Goal: Transaction & Acquisition: Purchase product/service

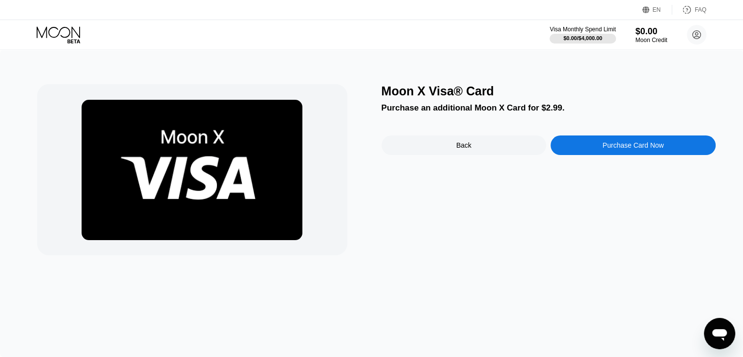
click at [499, 151] on div "Back" at bounding box center [464, 145] width 165 height 20
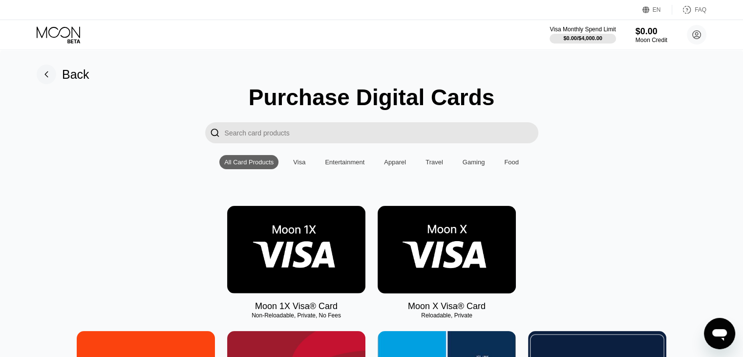
click at [45, 76] on rect at bounding box center [47, 75] width 20 height 20
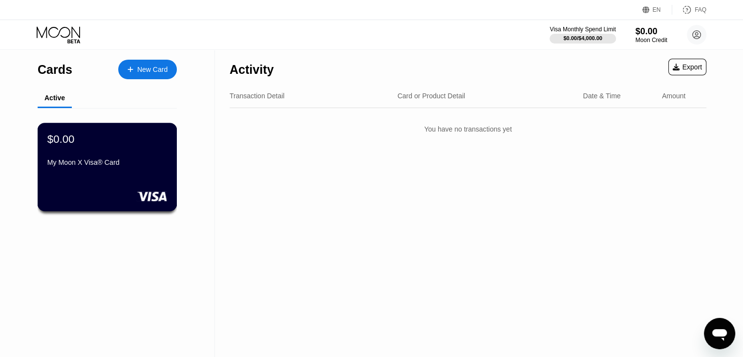
click at [96, 161] on div "My Moon X Visa® Card" at bounding box center [107, 162] width 120 height 8
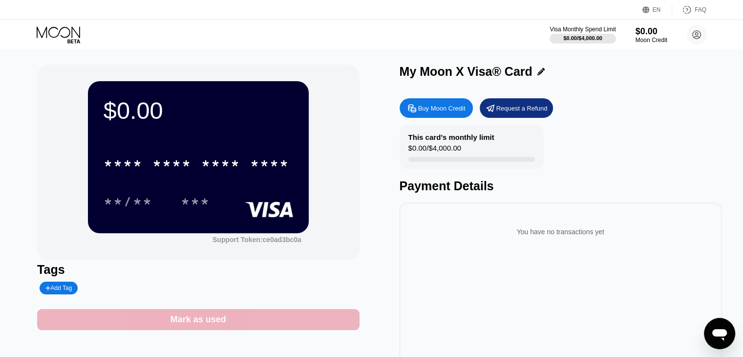
click at [307, 314] on div "Mark as used" at bounding box center [198, 319] width 322 height 21
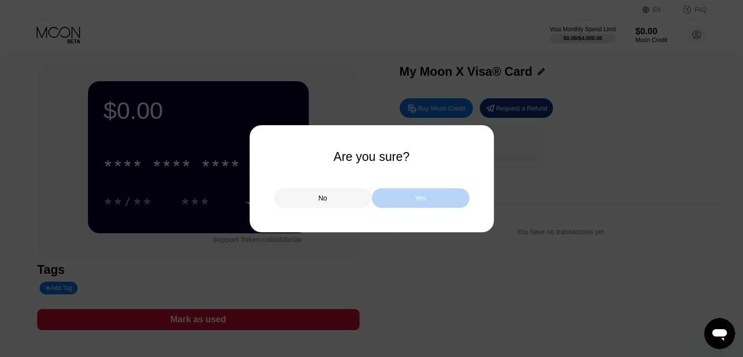
click at [407, 198] on div "Yes" at bounding box center [421, 198] width 98 height 20
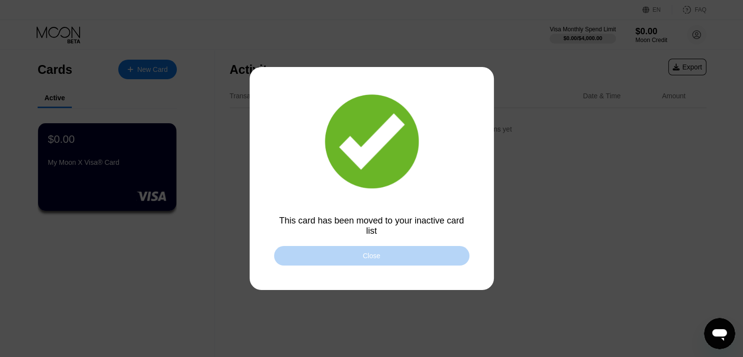
click at [385, 262] on div "Close" at bounding box center [371, 256] width 195 height 20
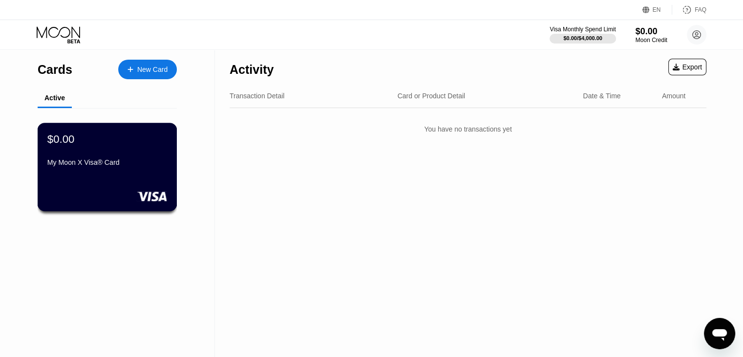
click at [131, 186] on div "$0.00 My Moon X Visa® Card" at bounding box center [108, 167] width 140 height 88
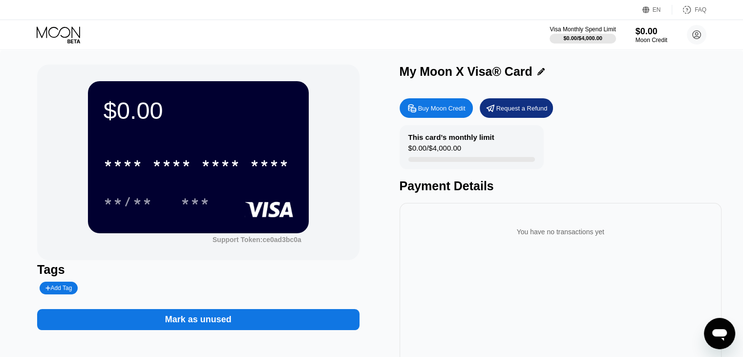
click at [263, 319] on div "Mark as unused" at bounding box center [198, 319] width 322 height 21
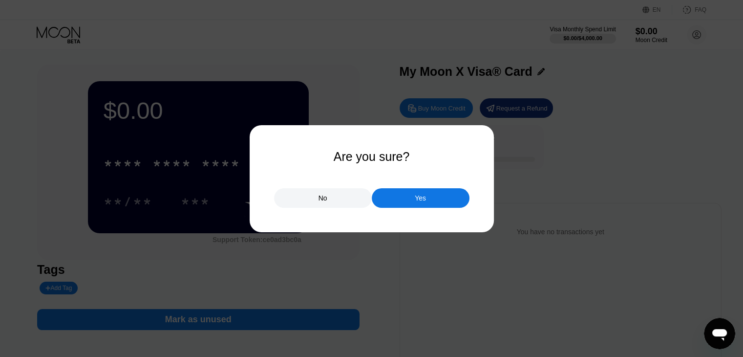
click at [415, 196] on div "Yes" at bounding box center [420, 198] width 11 height 9
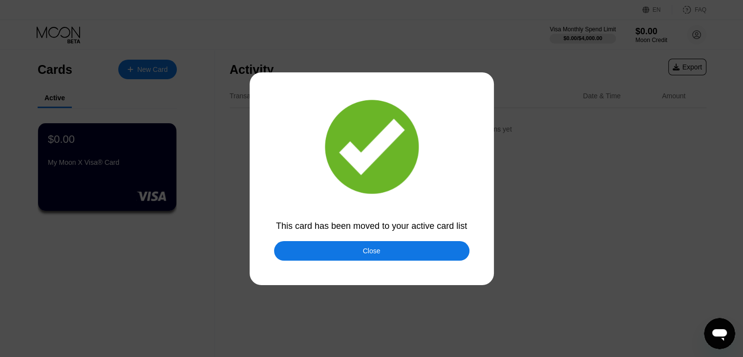
click at [397, 255] on div "Close" at bounding box center [371, 251] width 195 height 20
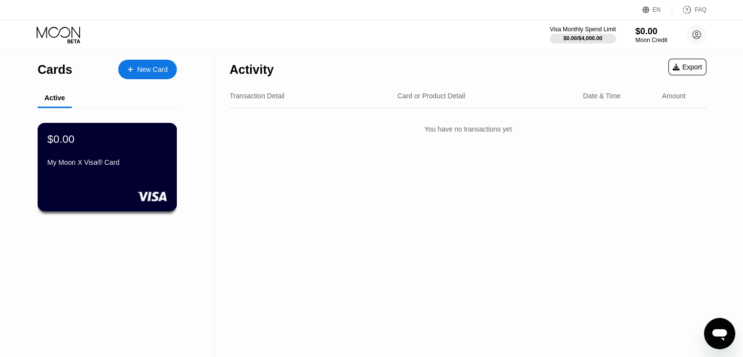
click at [123, 200] on div at bounding box center [107, 196] width 120 height 10
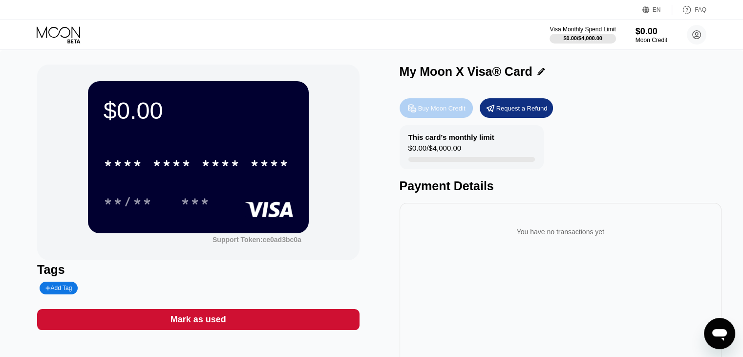
click at [434, 108] on div "Buy Moon Credit" at bounding box center [441, 108] width 47 height 8
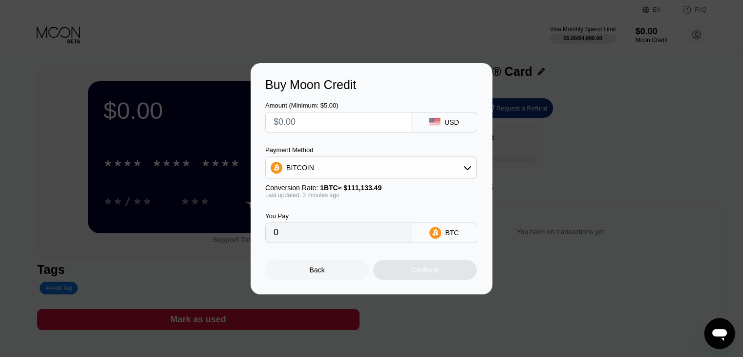
click at [303, 135] on div "Amount (Minimum: $5.00) USD Payment Method BITCOIN Conversion Rate: 1 BTC ≈ $11…" at bounding box center [371, 167] width 213 height 151
click at [303, 125] on input "text" at bounding box center [339, 122] width 130 height 20
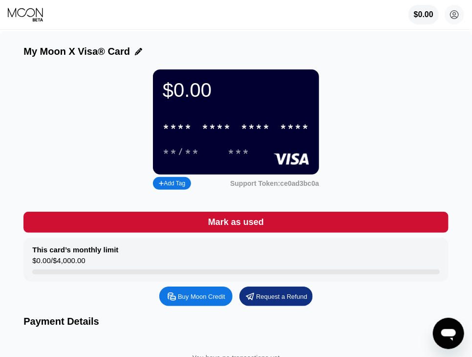
click at [367, 131] on div "$0.00 * * * * * * * * * * * * **** **/** *** Add Tag Support Token: ce0ad3bc0a" at bounding box center [235, 130] width 425 height 123
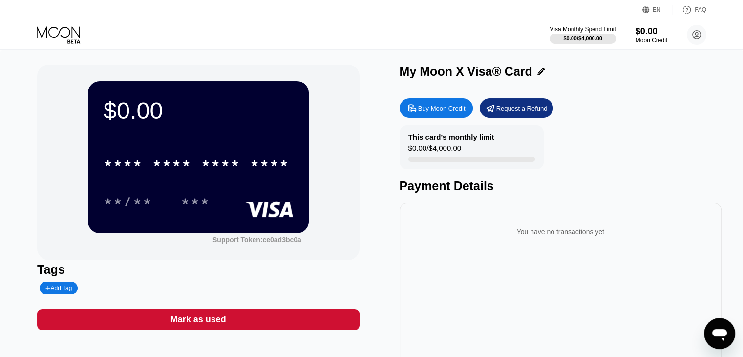
click at [594, 142] on div "This card’s monthly limit $0.00 / $4,000.00 Payment Details" at bounding box center [561, 159] width 322 height 68
click at [427, 111] on div "Buy Moon Credit" at bounding box center [441, 108] width 47 height 8
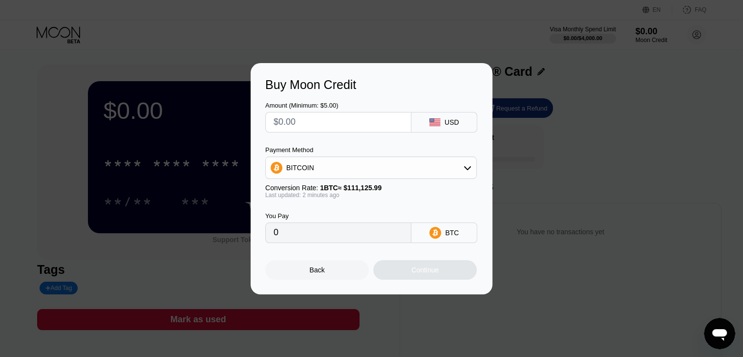
type input "$5"
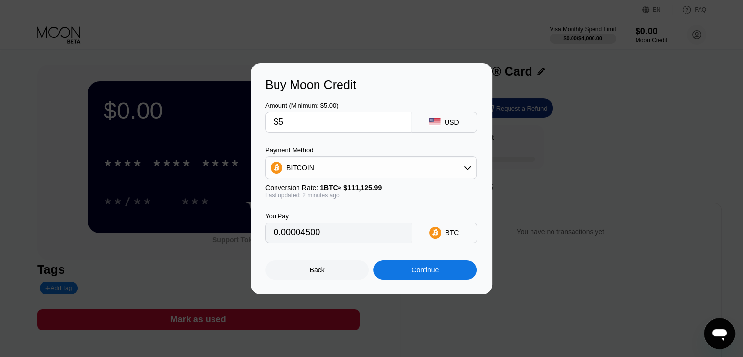
type input "0.00004500"
type input "$5"
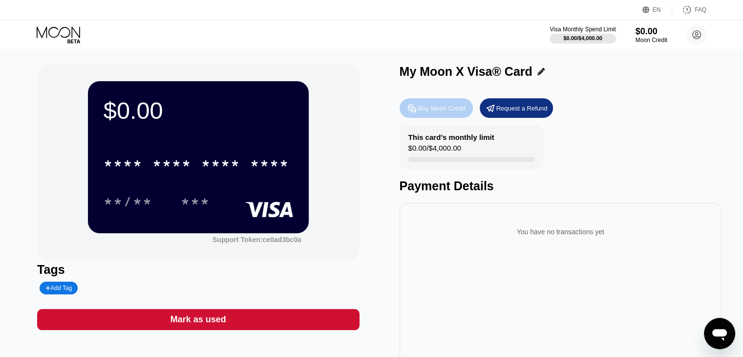
click at [435, 116] on div "Buy Moon Credit" at bounding box center [436, 108] width 73 height 20
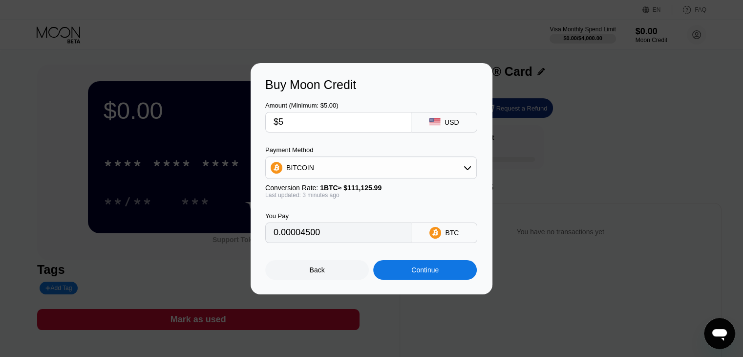
drag, startPoint x: 409, startPoint y: 268, endPoint x: 434, endPoint y: 199, distance: 73.4
click at [434, 198] on div "Last updated: 3 minutes ago" at bounding box center [371, 195] width 212 height 7
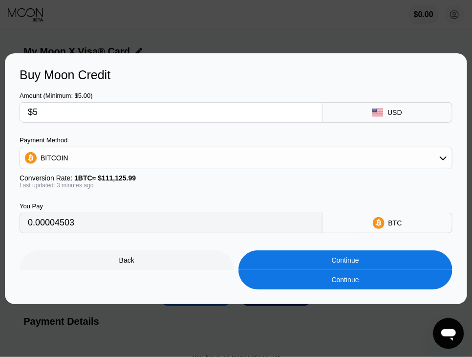
type input "0.00004503"
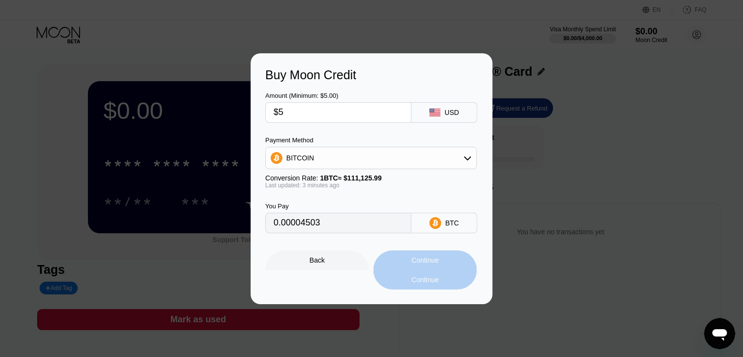
click at [432, 283] on div "Continue" at bounding box center [424, 280] width 27 height 8
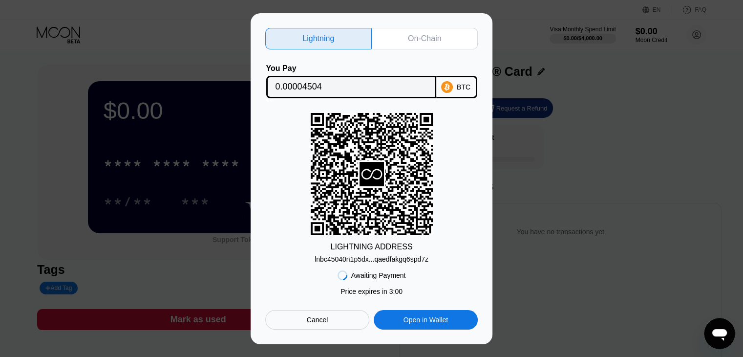
drag, startPoint x: 708, startPoint y: 13, endPoint x: 708, endPoint y: 2, distance: 10.8
click at [472, 14] on div "Lightning On-Chain You Pay 0.00004504 BTC LIGHTNING ADDRESS lnbc45040n1p5dx...q…" at bounding box center [371, 178] width 743 height 331
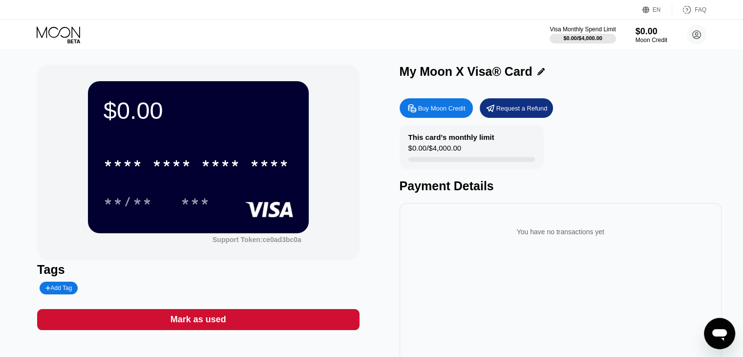
click at [359, 115] on div "$0.00 * * * * * * * * * * * * **** **/** *** Support Token: ce0ad3bc0a" at bounding box center [198, 162] width 322 height 195
click at [428, 108] on div "Buy Moon Credit" at bounding box center [441, 108] width 47 height 8
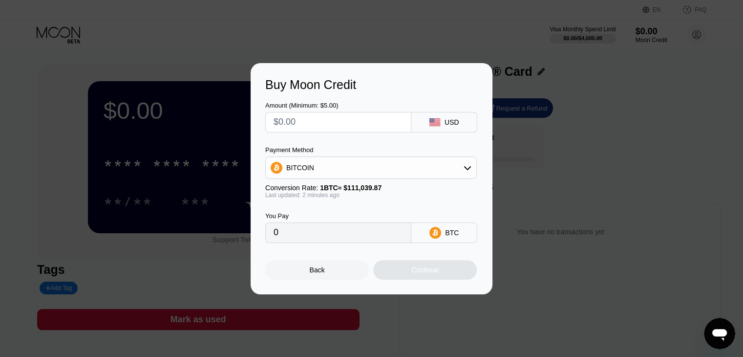
click at [325, 114] on input "text" at bounding box center [339, 122] width 130 height 20
type input "$5"
type input "0.00004503"
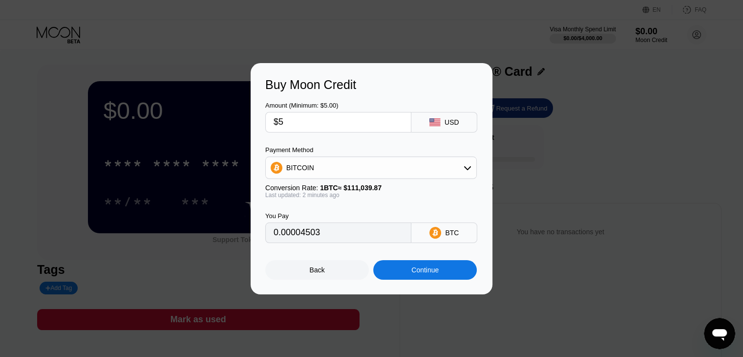
type input "$55"
type input "0.00049532"
type input "$55"
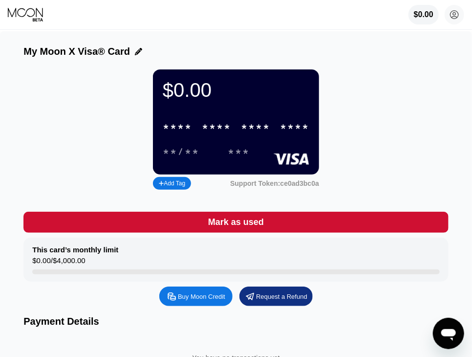
click at [409, 156] on div "$0.00 * * * * * * * * * * * * **** **/** *** Add Tag Support Token: ce0ad3bc0a" at bounding box center [235, 130] width 425 height 123
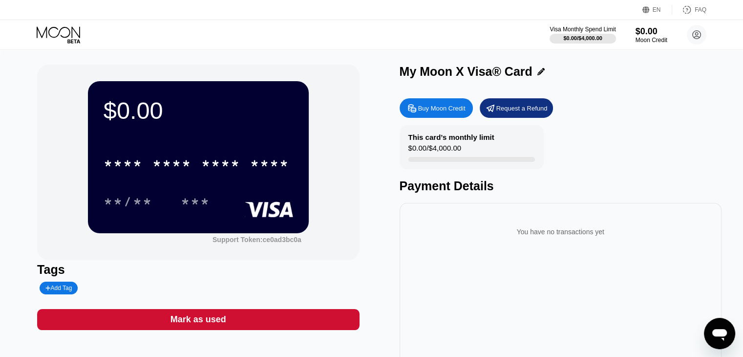
click at [417, 116] on div "Buy Moon Credit" at bounding box center [436, 108] width 73 height 20
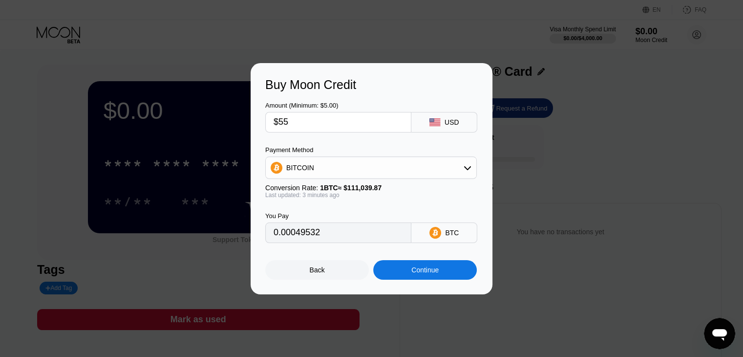
type input "0.00049501"
click at [335, 274] on div "Back" at bounding box center [317, 270] width 104 height 20
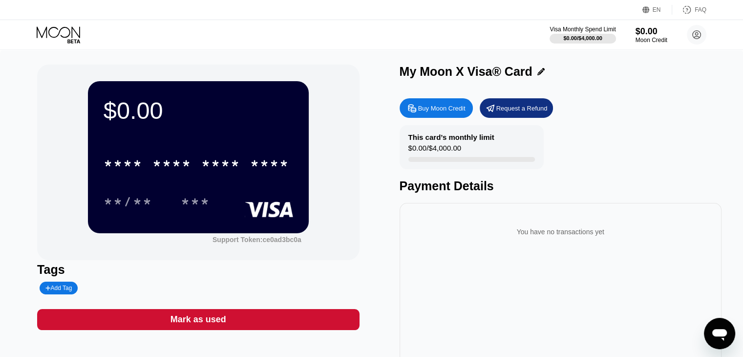
click at [452, 105] on div "Buy Moon Credit" at bounding box center [441, 108] width 47 height 8
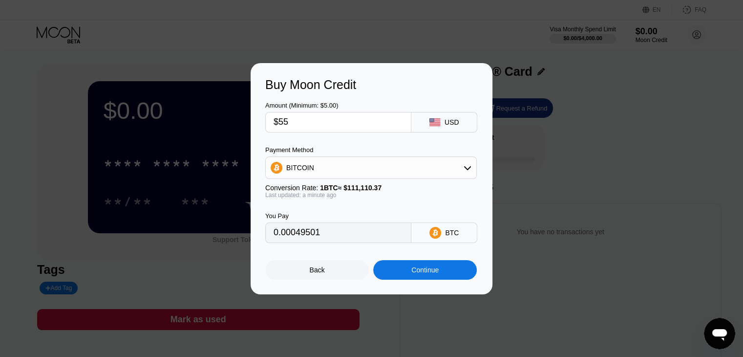
click at [329, 124] on input "$55" at bounding box center [339, 122] width 130 height 20
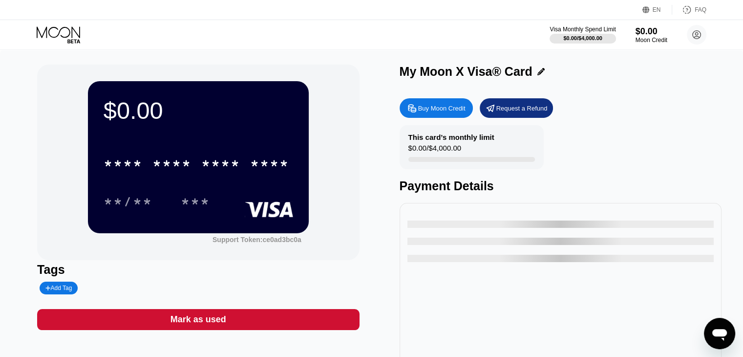
click at [432, 112] on div "Buy Moon Credit" at bounding box center [441, 108] width 47 height 8
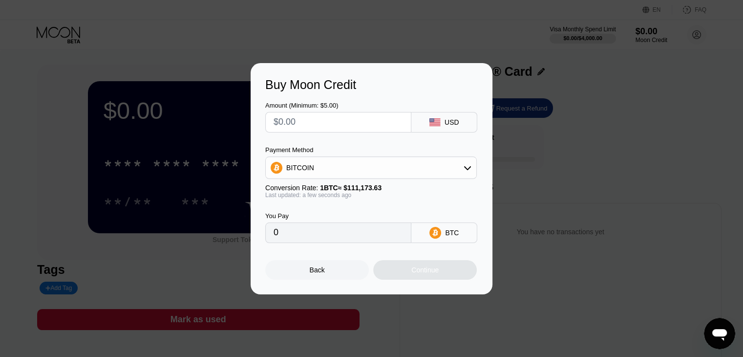
click at [357, 122] on input "text" at bounding box center [339, 122] width 130 height 20
type input "$5"
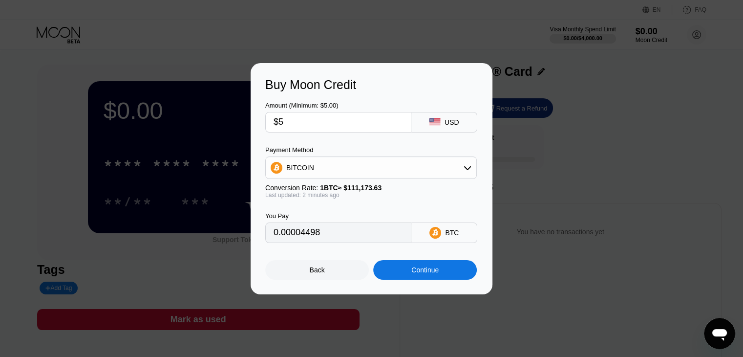
type input "0.00004498"
type input "$5"
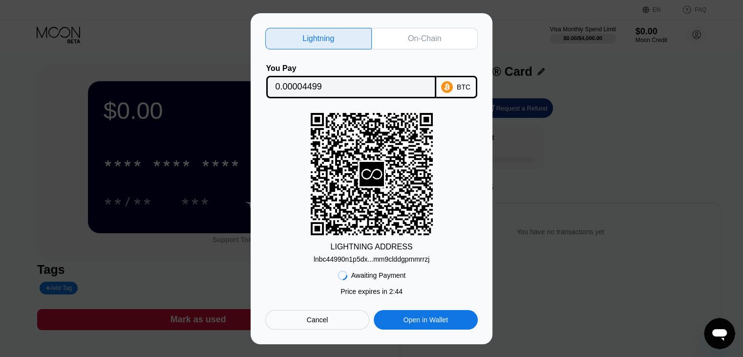
click at [394, 14] on div "Lightning On-Chain You Pay 0.00004499 BTC LIGHTNING ADDRESS lnbc44990n1p5dx...m…" at bounding box center [372, 178] width 242 height 331
click at [346, 322] on div "Cancel" at bounding box center [317, 320] width 104 height 20
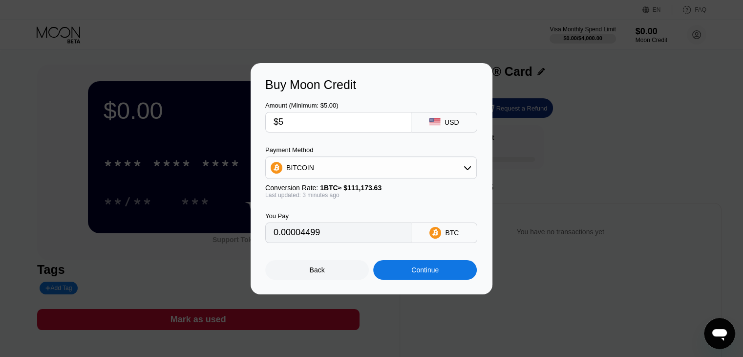
type input "0.00004499"
click at [338, 266] on div "Back" at bounding box center [317, 270] width 104 height 20
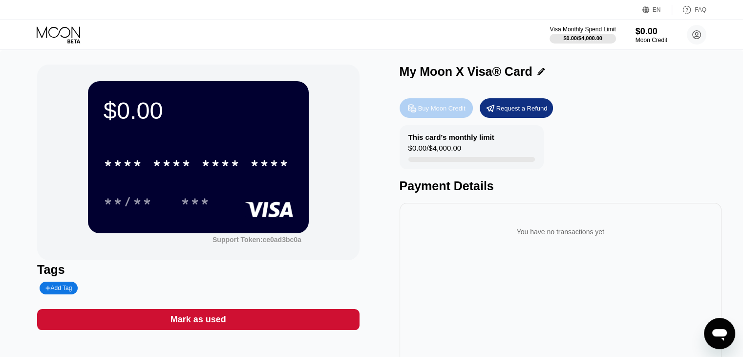
click at [446, 110] on div "Buy Moon Credit" at bounding box center [441, 108] width 47 height 8
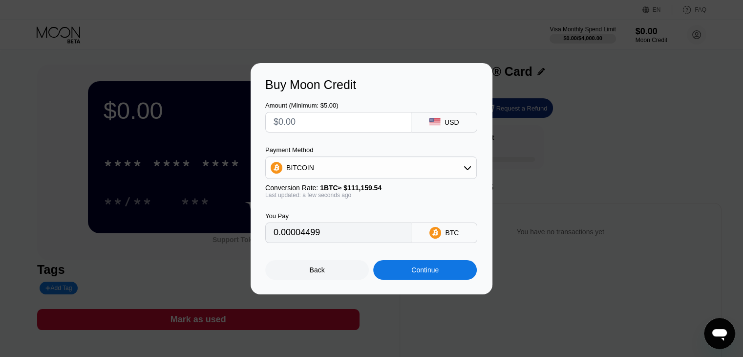
type input "0"
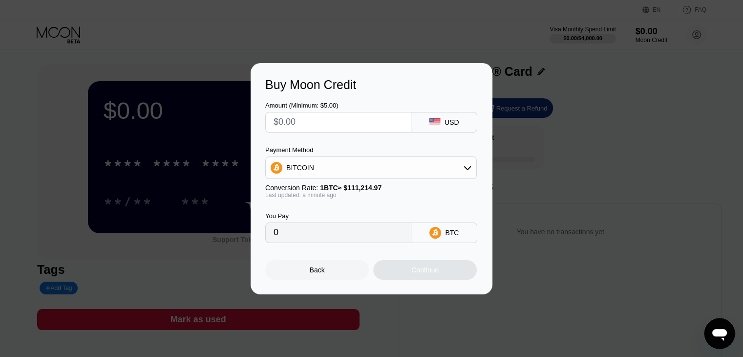
click at [377, 201] on div "Amount (Minimum: $5.00) USD Payment Method BITCOIN Conversion Rate: 1 BTC ≈ $11…" at bounding box center [371, 167] width 213 height 151
click at [387, 198] on div "Last updated: a minute ago" at bounding box center [371, 195] width 212 height 7
click at [336, 269] on div "Back" at bounding box center [317, 270] width 104 height 20
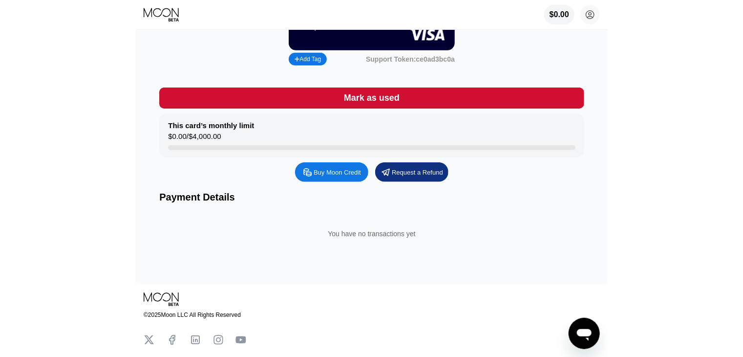
scroll to position [127, 0]
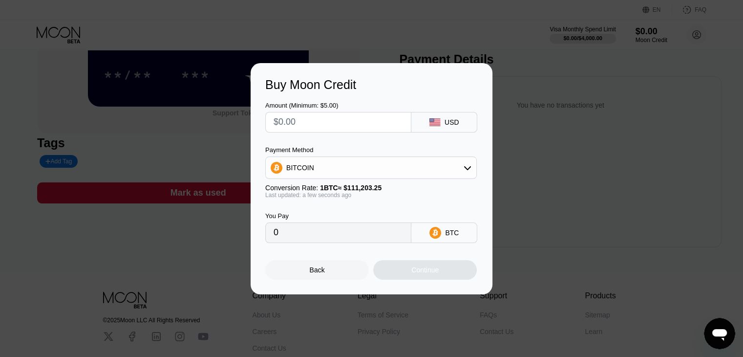
type input "$5"
type input "0.00004497"
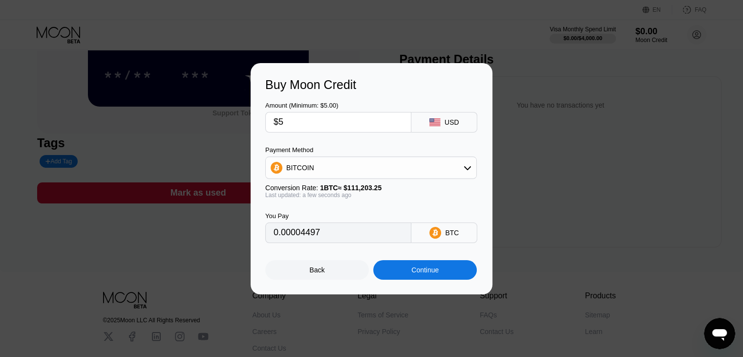
type input "$5"
click at [332, 278] on div "Back" at bounding box center [317, 270] width 104 height 20
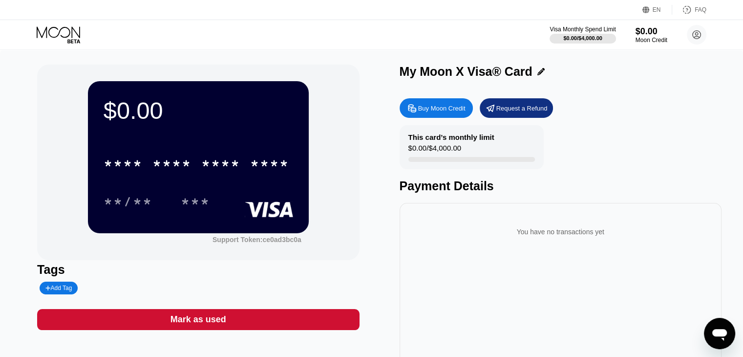
scroll to position [0, 0]
click at [445, 108] on div "Buy Moon Credit" at bounding box center [441, 108] width 47 height 8
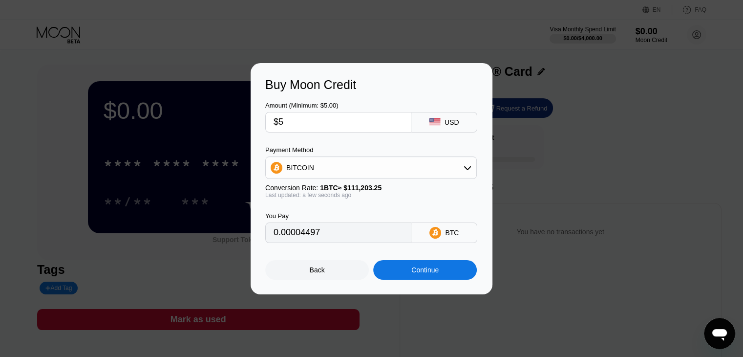
click at [356, 117] on input "$5" at bounding box center [339, 122] width 130 height 20
type input "0"
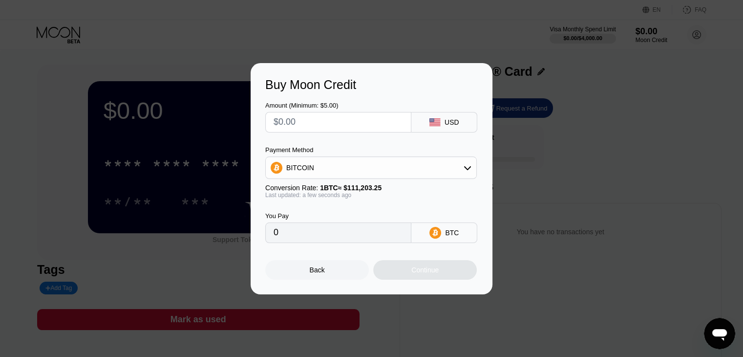
click at [305, 277] on div "Back" at bounding box center [317, 270] width 104 height 20
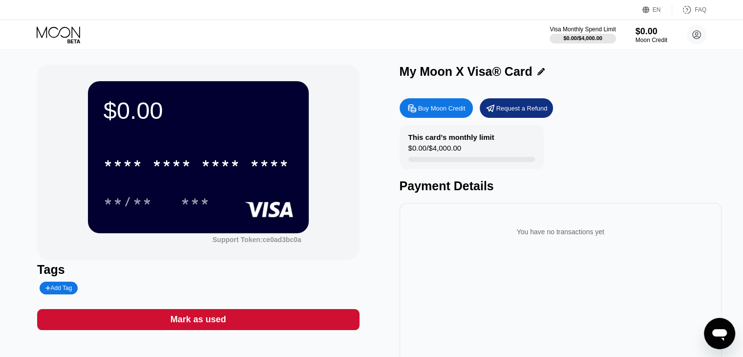
click at [452, 108] on div "Buy Moon Credit" at bounding box center [441, 108] width 47 height 8
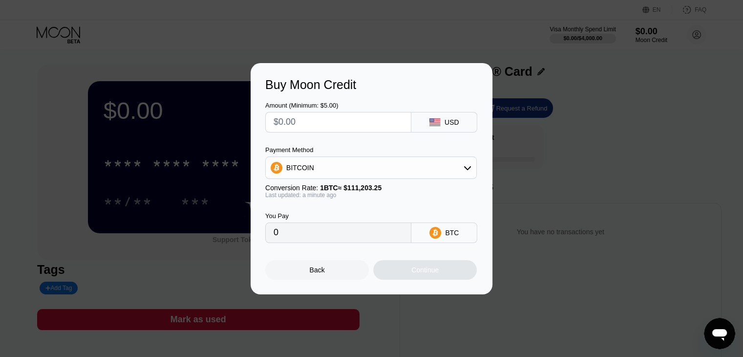
type input "$5"
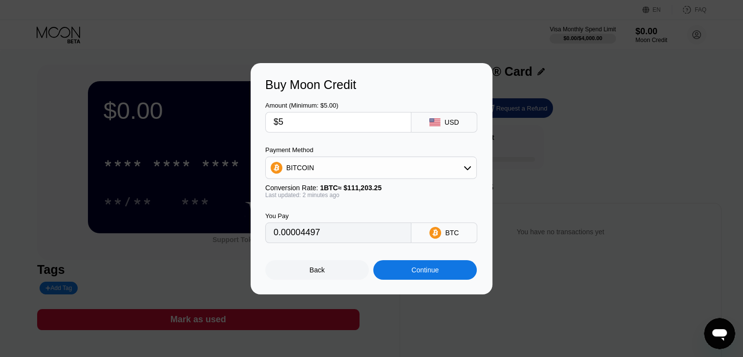
type input "0.00004497"
type input "$5"
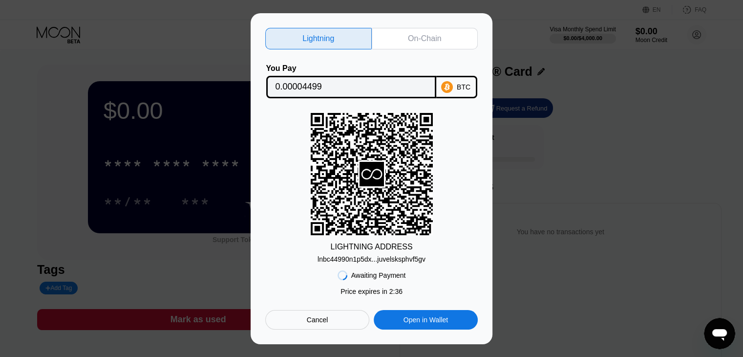
click at [339, 325] on div "Cancel" at bounding box center [317, 320] width 104 height 20
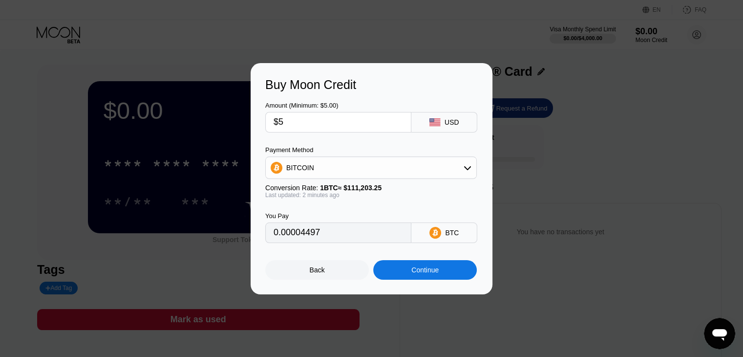
click at [308, 125] on input "$5" at bounding box center [339, 122] width 130 height 20
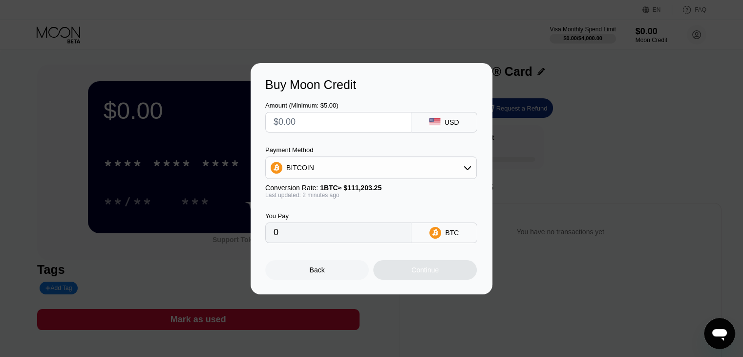
type input "0"
click at [309, 278] on div "Back" at bounding box center [317, 270] width 104 height 20
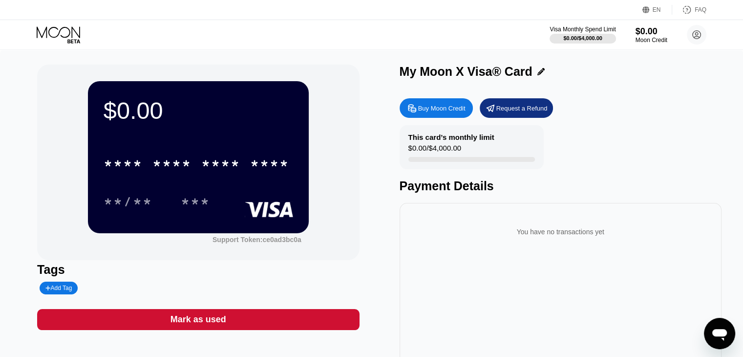
click at [424, 115] on div "Buy Moon Credit" at bounding box center [436, 108] width 73 height 20
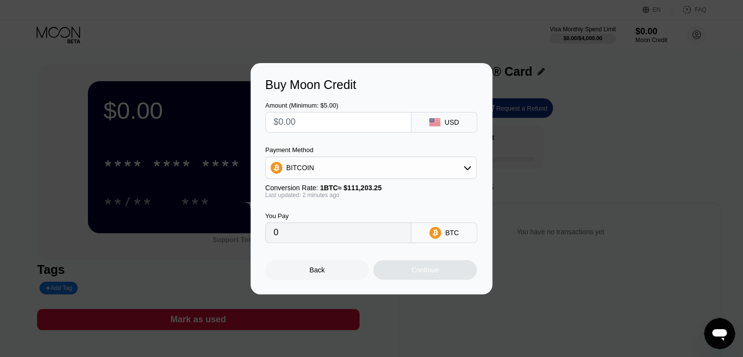
type input "$5"
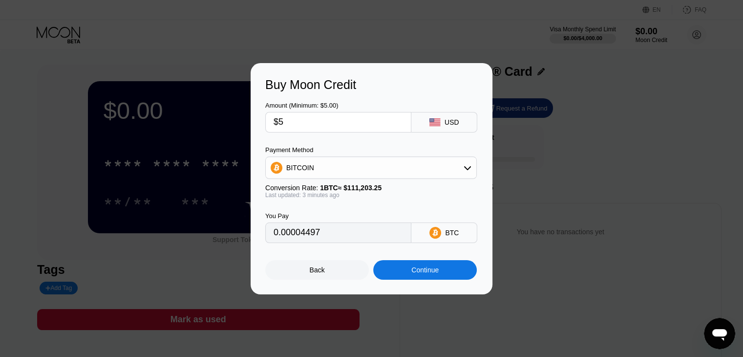
type input "0.00004497"
type input "$5"
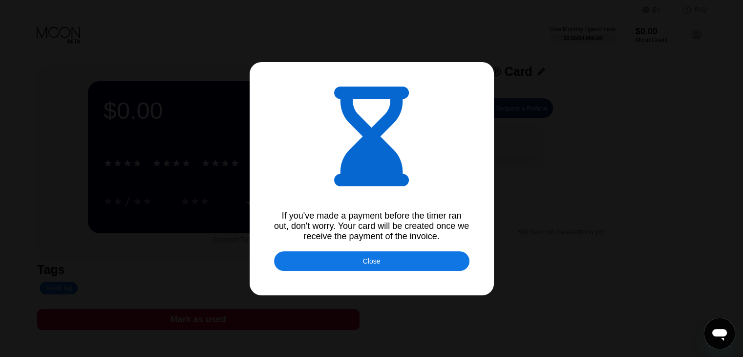
click at [416, 264] on div "Close" at bounding box center [371, 261] width 195 height 20
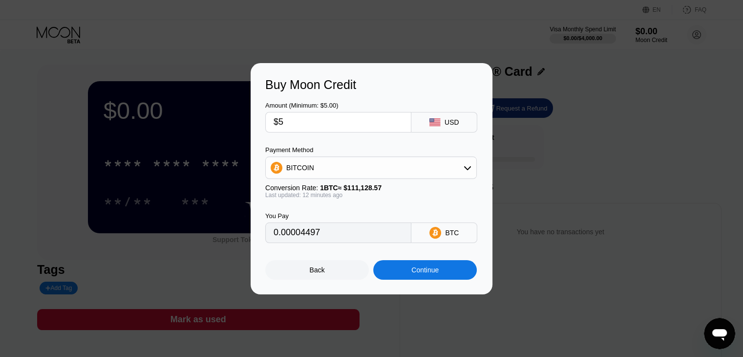
type input "0.00004500"
click at [355, 117] on input "$5" at bounding box center [339, 122] width 130 height 20
type input "0"
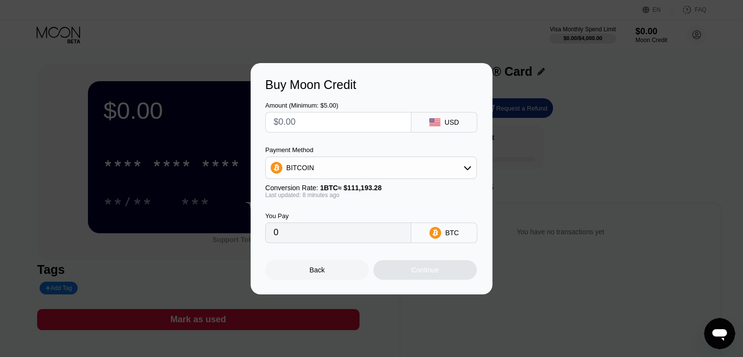
click at [419, 94] on div "Amount (Minimum: $5.00) USD" at bounding box center [371, 112] width 213 height 41
click at [394, 105] on div "Amount (Minimum: $5.00)" at bounding box center [338, 105] width 146 height 7
type input "$5"
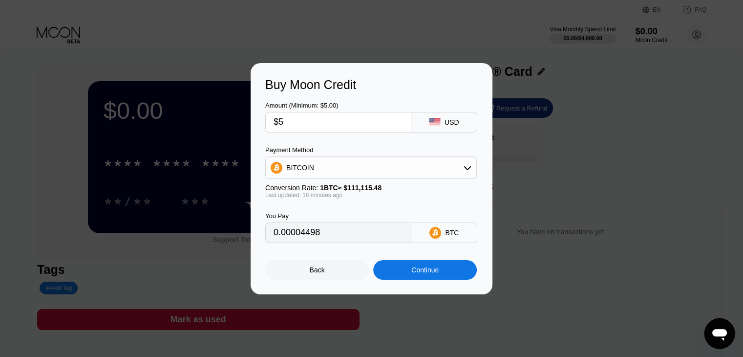
type input "0.00004504"
type input "$5"
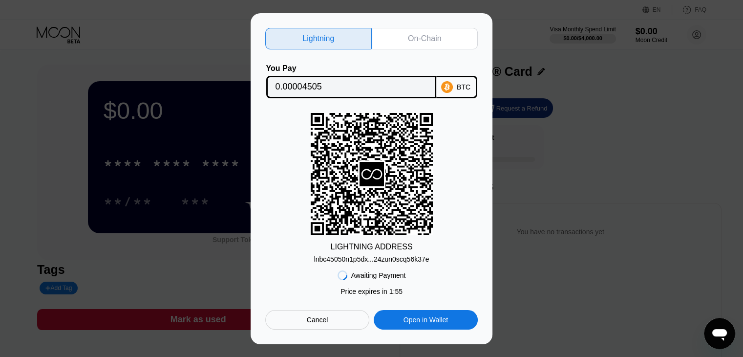
click at [455, 50] on div "Lightning On-Chain You Pay 0.00004505 BTC LIGHTNING ADDRESS lnbc45050n1p5dx...2…" at bounding box center [371, 179] width 213 height 302
click at [529, 56] on div "Lightning On-Chain You Pay 0.00004505 BTC LIGHTNING ADDRESS lnbc45050n1p5dx...2…" at bounding box center [371, 178] width 743 height 331
click at [328, 329] on div "Cancel" at bounding box center [317, 320] width 104 height 20
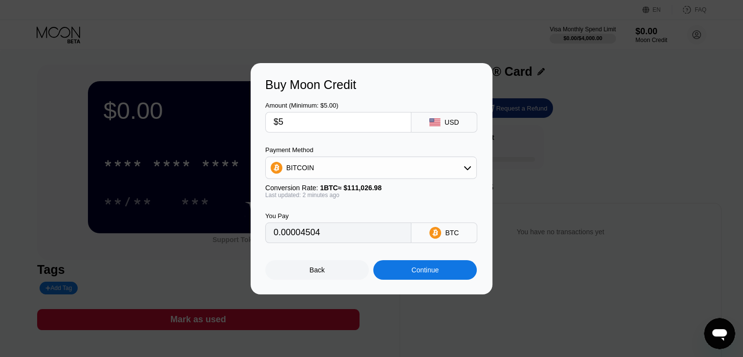
click at [324, 270] on div "Back" at bounding box center [317, 270] width 15 height 8
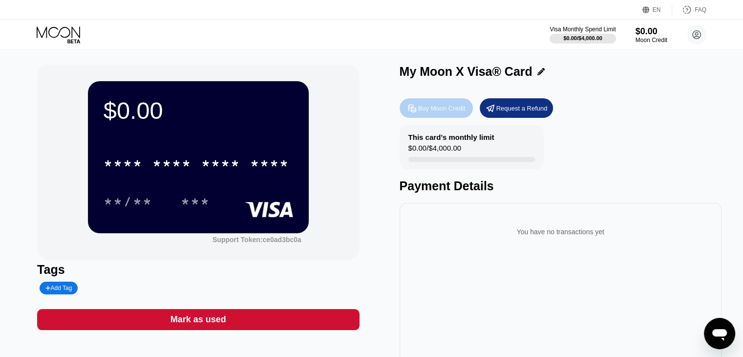
click at [436, 106] on div "Buy Moon Credit" at bounding box center [441, 108] width 47 height 8
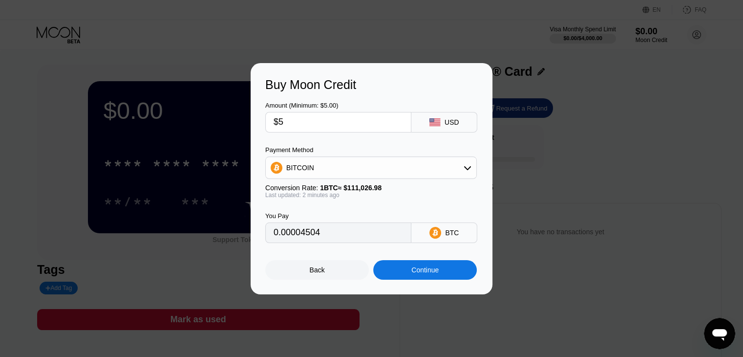
click at [323, 118] on input "$5" at bounding box center [339, 122] width 130 height 20
click at [323, 120] on input "$5" at bounding box center [339, 122] width 130 height 20
click at [323, 122] on input "$5" at bounding box center [339, 122] width 130 height 20
click at [325, 125] on input "$5" at bounding box center [339, 122] width 130 height 20
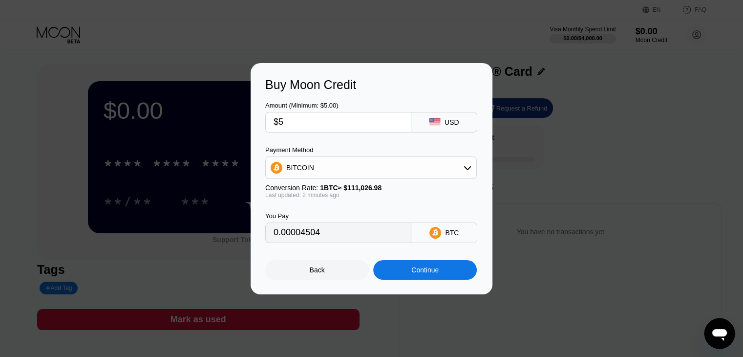
click at [325, 125] on input "$5" at bounding box center [339, 122] width 130 height 20
type input "0"
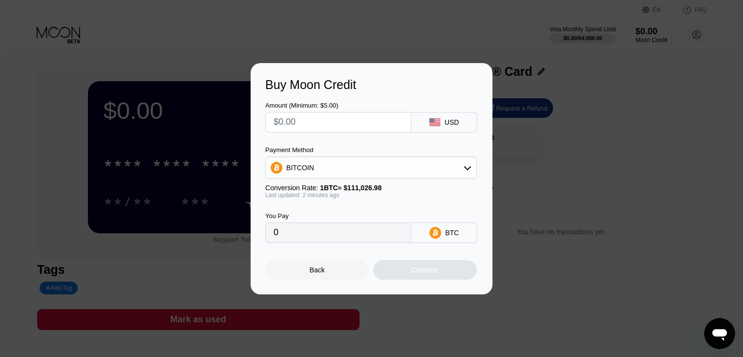
click at [438, 87] on div "Buy Moon Credit" at bounding box center [371, 85] width 213 height 14
type input "$5"
type input "0.00004504"
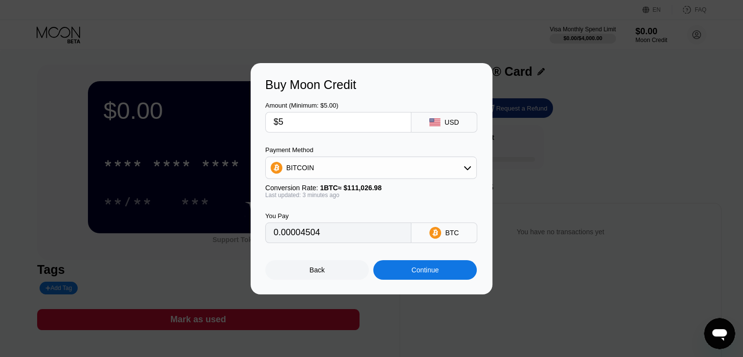
type input "$5"
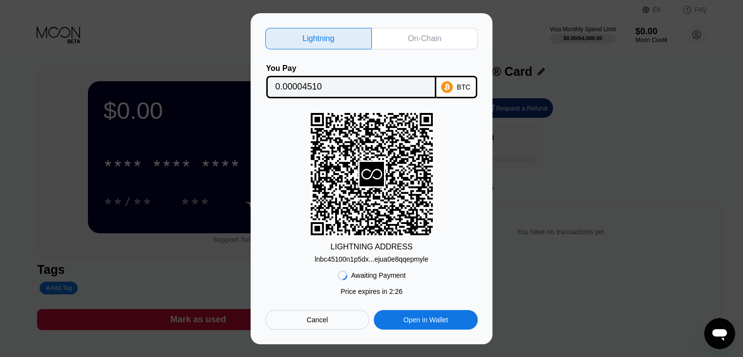
click at [334, 313] on div "Cancel" at bounding box center [317, 320] width 104 height 20
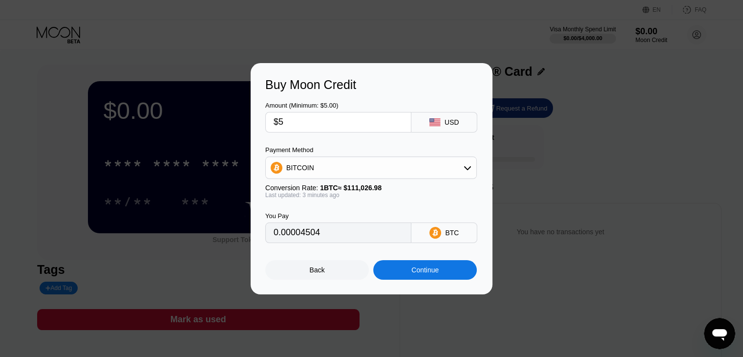
type input "0.00004508"
click at [348, 115] on input "$5" at bounding box center [339, 122] width 130 height 20
click at [349, 114] on input "$5" at bounding box center [339, 122] width 130 height 20
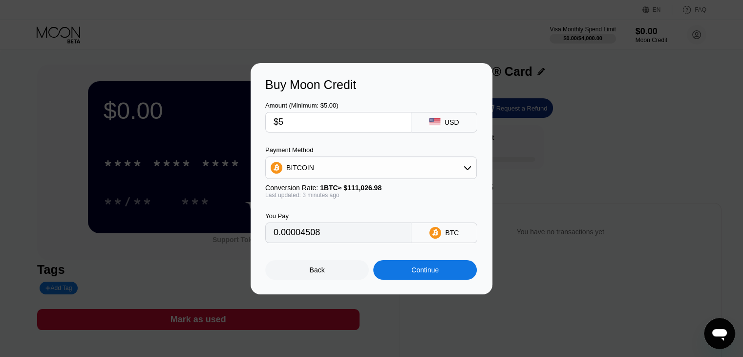
click at [350, 114] on input "$5" at bounding box center [339, 122] width 130 height 20
type input "0"
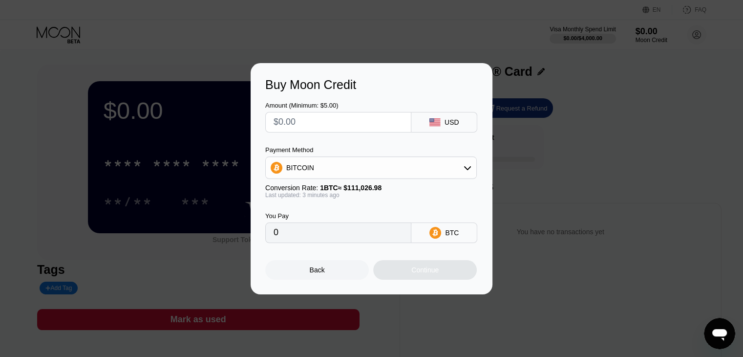
click at [418, 85] on div "Buy Moon Credit" at bounding box center [371, 85] width 213 height 14
type input "$5"
type input "0.00004508"
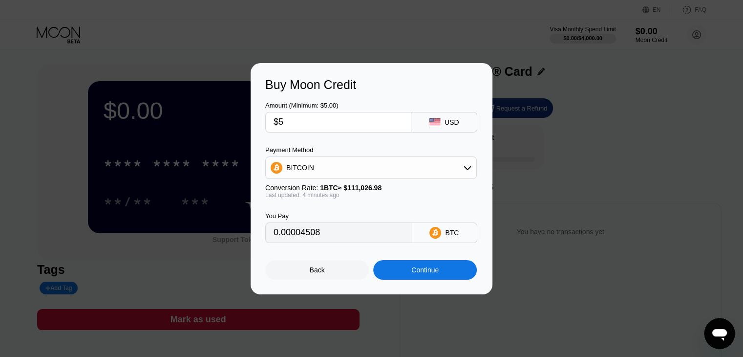
type input "$5"
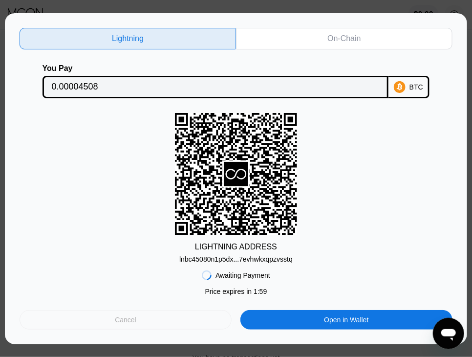
click at [195, 325] on div "Cancel" at bounding box center [126, 320] width 212 height 20
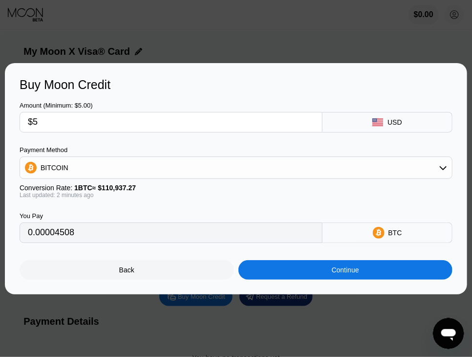
click at [188, 276] on div "Back" at bounding box center [127, 270] width 215 height 20
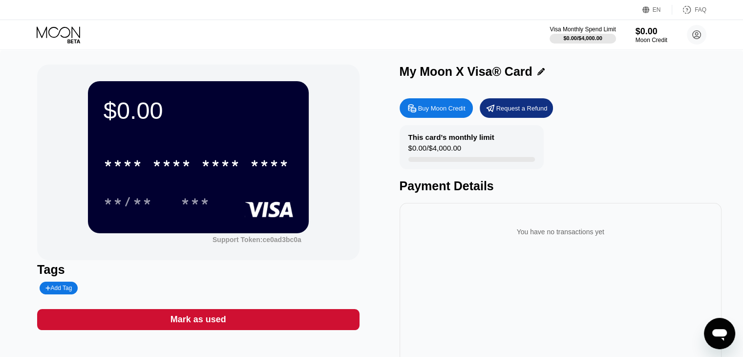
click at [445, 103] on div "Buy Moon Credit" at bounding box center [436, 108] width 73 height 20
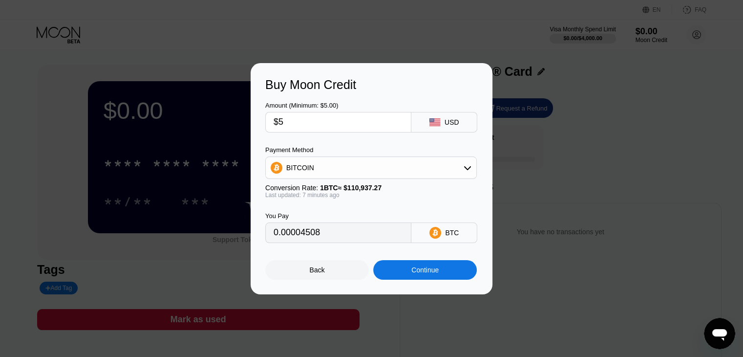
type input "0.00004504"
click at [370, 116] on input "$5" at bounding box center [339, 122] width 130 height 20
click at [370, 117] on input "$5" at bounding box center [339, 122] width 130 height 20
click at [370, 119] on input "$5" at bounding box center [339, 122] width 130 height 20
type input "0"
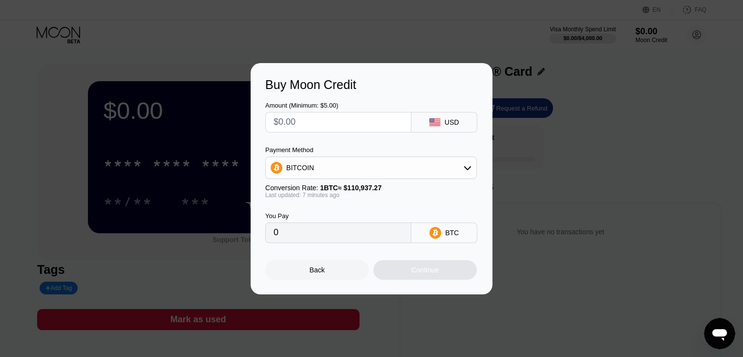
click at [379, 96] on div "Amount (Minimum: $5.00) USD" at bounding box center [371, 112] width 213 height 41
type input "$5"
type input "0.00004504"
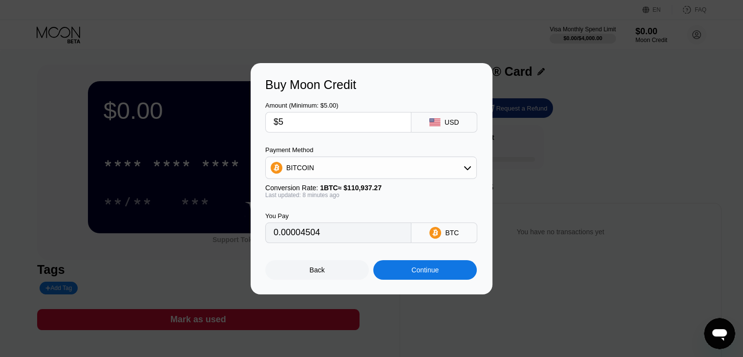
type input "$5"
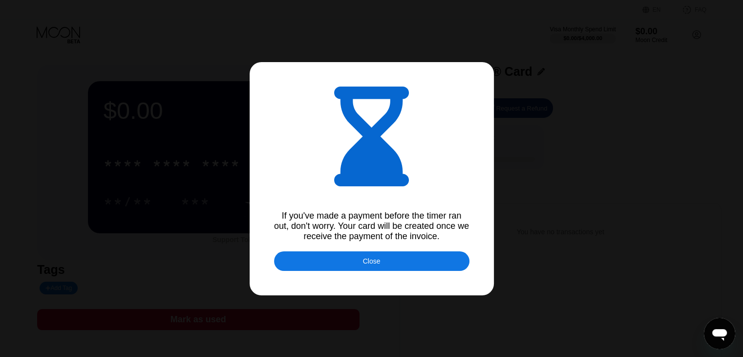
click at [375, 264] on div "Close" at bounding box center [372, 261] width 18 height 8
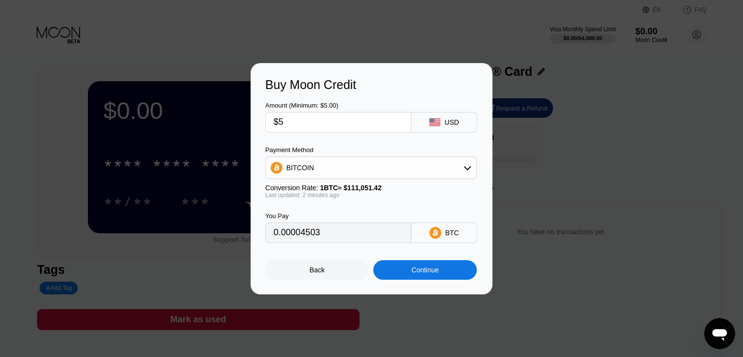
click at [317, 266] on div "Back" at bounding box center [317, 270] width 104 height 20
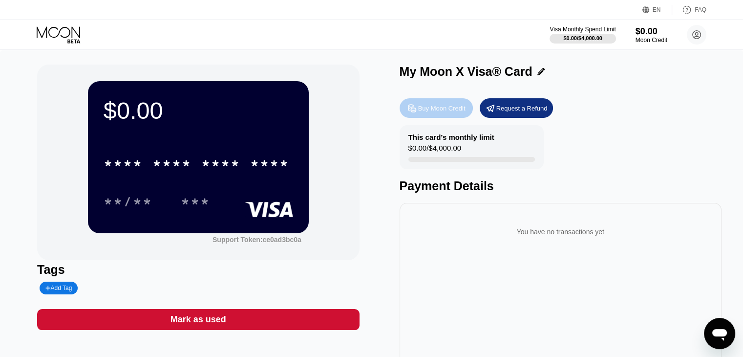
click at [424, 105] on div "Buy Moon Credit" at bounding box center [436, 108] width 73 height 20
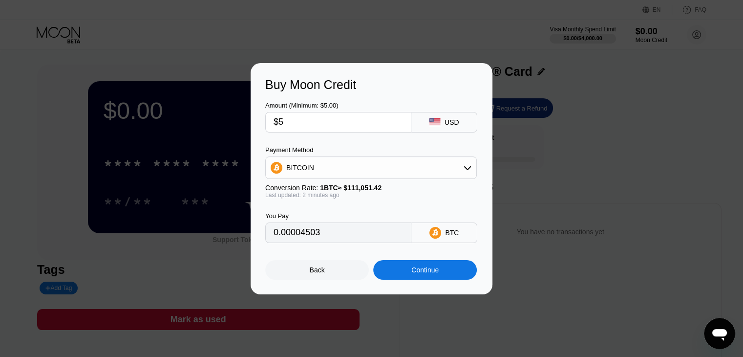
click at [459, 78] on div "Buy Moon Credit" at bounding box center [371, 85] width 213 height 14
type input "$5"
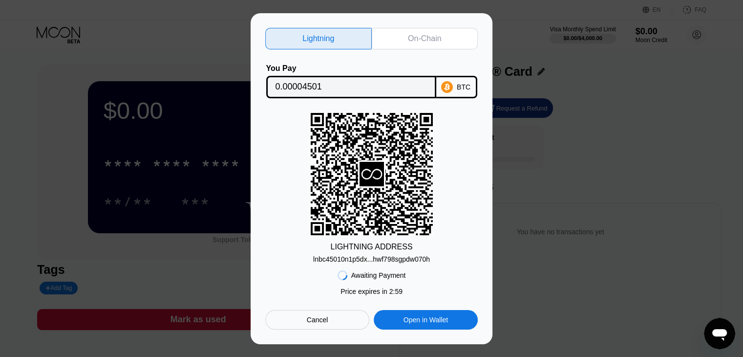
click at [343, 321] on div "Cancel" at bounding box center [317, 320] width 104 height 20
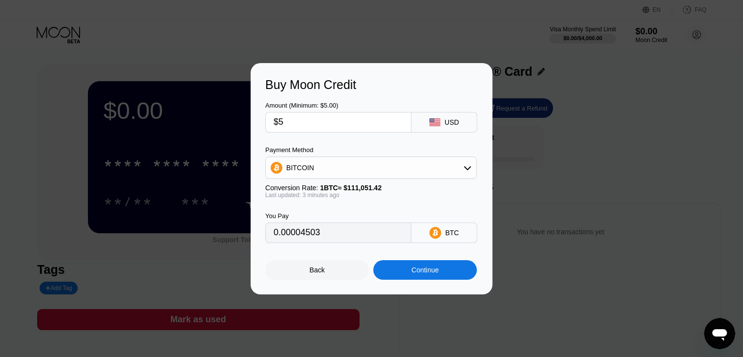
click at [332, 130] on input "$5" at bounding box center [339, 122] width 130 height 20
drag, startPoint x: 355, startPoint y: 129, endPoint x: 348, endPoint y: 123, distance: 9.0
click at [354, 129] on input "$5" at bounding box center [339, 122] width 130 height 20
click at [348, 123] on input "$5" at bounding box center [339, 122] width 130 height 20
click at [411, 123] on div "USD" at bounding box center [444, 122] width 66 height 21
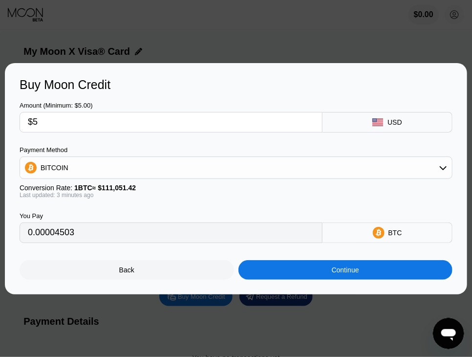
type input "0.00004501"
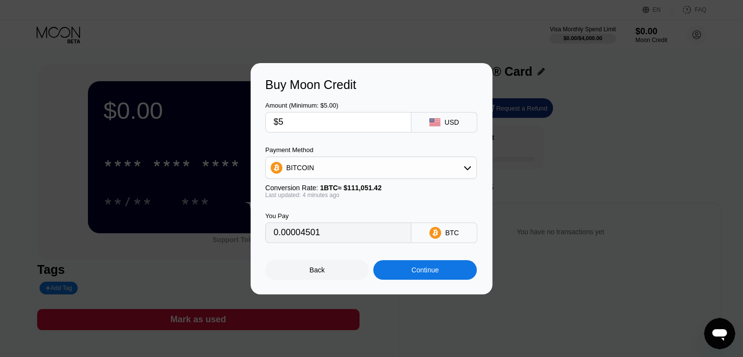
drag, startPoint x: 323, startPoint y: 97, endPoint x: 325, endPoint y: 102, distance: 5.3
click at [323, 97] on div "Amount (Minimum: $5.00) $5 USD" at bounding box center [371, 112] width 213 height 41
click at [322, 274] on div "Back" at bounding box center [317, 270] width 15 height 8
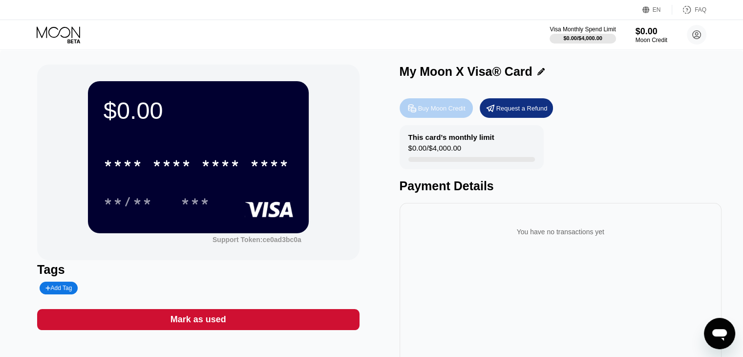
click at [432, 110] on div "Buy Moon Credit" at bounding box center [441, 108] width 47 height 8
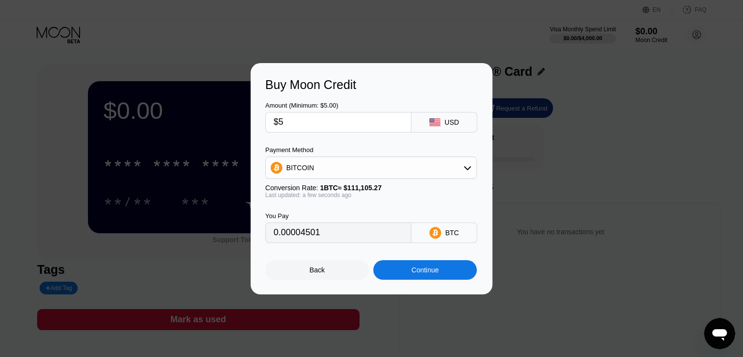
type input "$5"
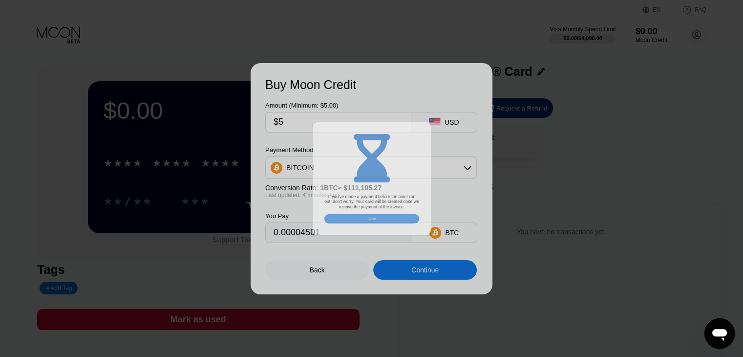
type input "0.00004501"
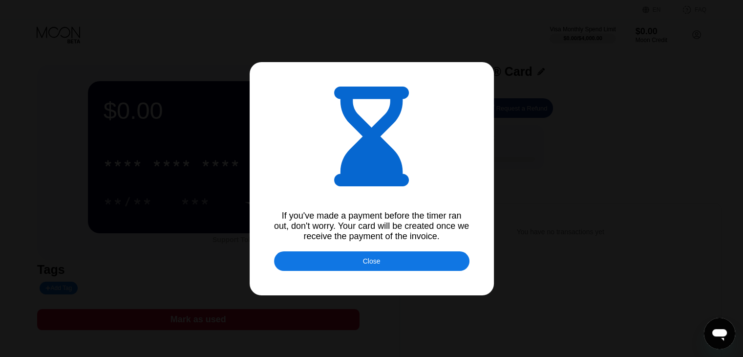
click at [387, 272] on div at bounding box center [371, 178] width 743 height 357
click at [387, 267] on div "Close" at bounding box center [371, 261] width 195 height 20
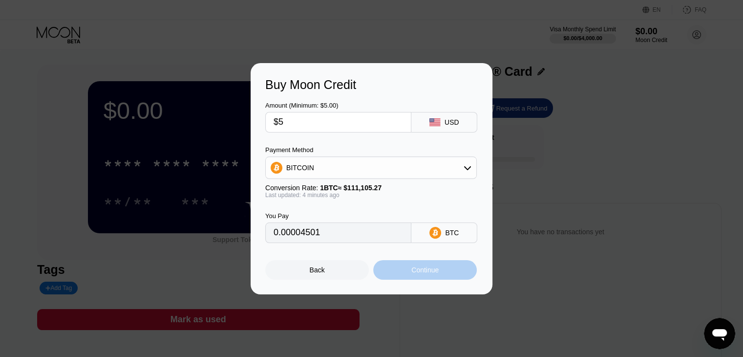
click at [412, 274] on div "Continue" at bounding box center [424, 270] width 27 height 8
type input "0.00004505"
click at [319, 317] on div at bounding box center [371, 178] width 743 height 357
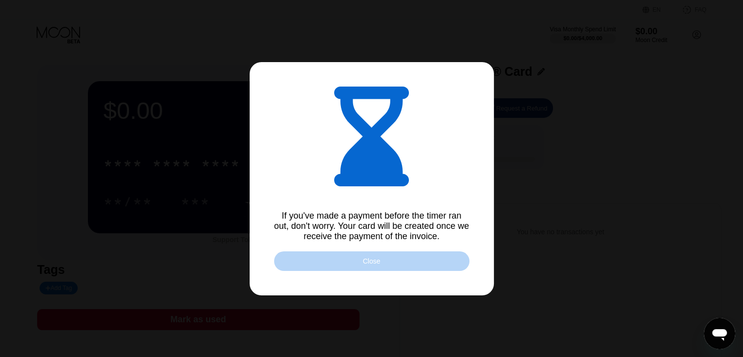
click at [344, 253] on div "Close" at bounding box center [371, 261] width 195 height 20
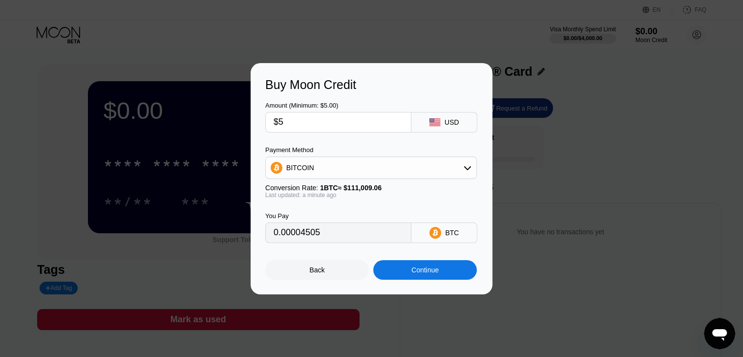
click at [345, 116] on input "$5" at bounding box center [339, 122] width 130 height 20
type input "0"
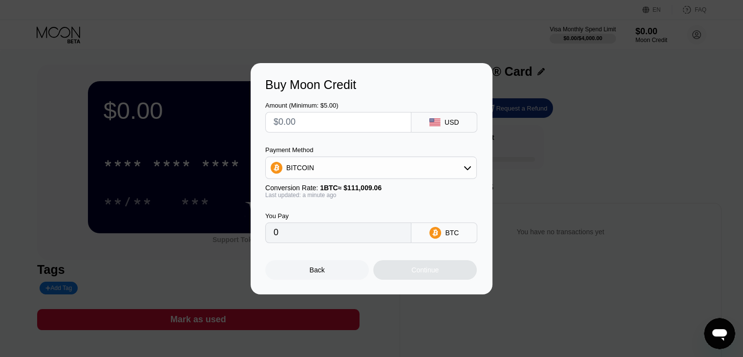
click at [382, 71] on div "Buy Moon Credit Amount (Minimum: $5.00) USD Payment Method BITCOIN Conversion R…" at bounding box center [372, 178] width 242 height 231
type input "$5"
type input "0.00004505"
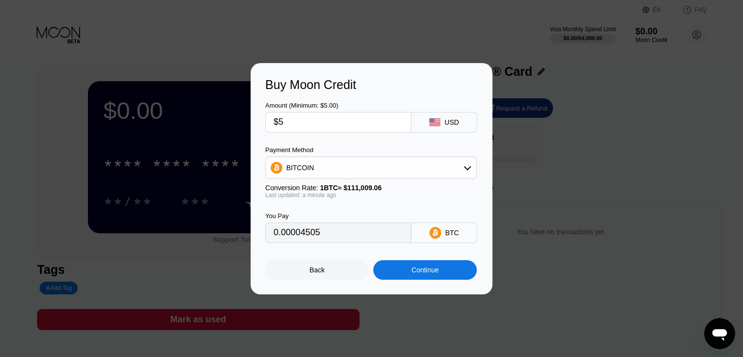
type input "$5"
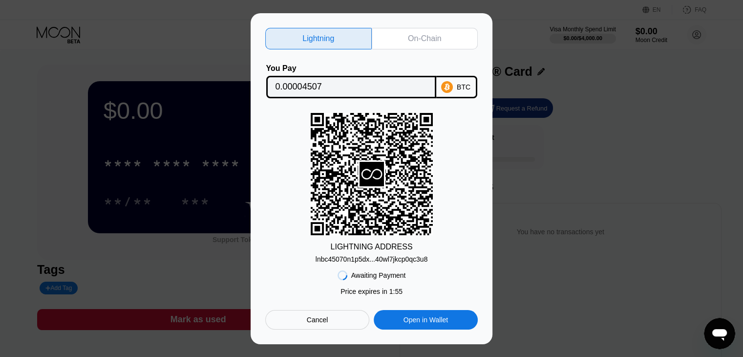
click at [375, 258] on div "lnbc45070n1p5dx...40wl7jkcp0qc3u8" at bounding box center [372, 259] width 112 height 8
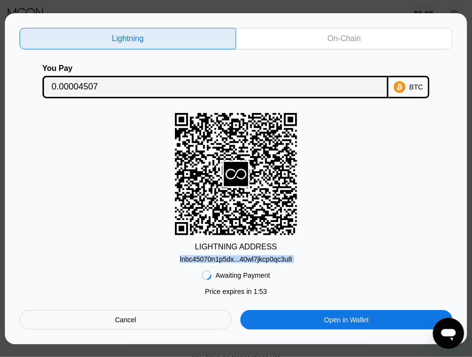
click at [375, 258] on div "LIGHTNING ADDRESS lnbc45070n1p5dx...40wl7jkcp0qc3u8" at bounding box center [236, 188] width 433 height 150
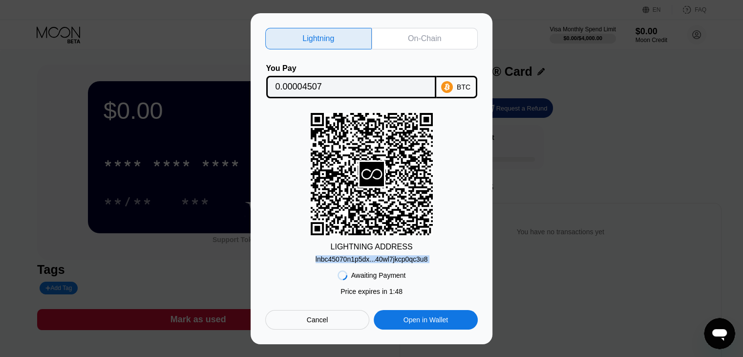
click at [339, 260] on div "lnbc45070n1p5dx...40wl7jkcp0qc3u8" at bounding box center [372, 259] width 112 height 8
click at [344, 258] on div "lnbc45070n1p5dx...40wl7jkcp0qc3u8" at bounding box center [372, 259] width 112 height 8
click at [373, 255] on div "lnbc45070n1p5dx...40wl7jkcp0qc3u8" at bounding box center [372, 259] width 112 height 8
click at [272, 235] on div "LIGHTNING ADDRESS lnbc45070n1p5dx...40wl7jkcp0qc3u8" at bounding box center [371, 188] width 213 height 150
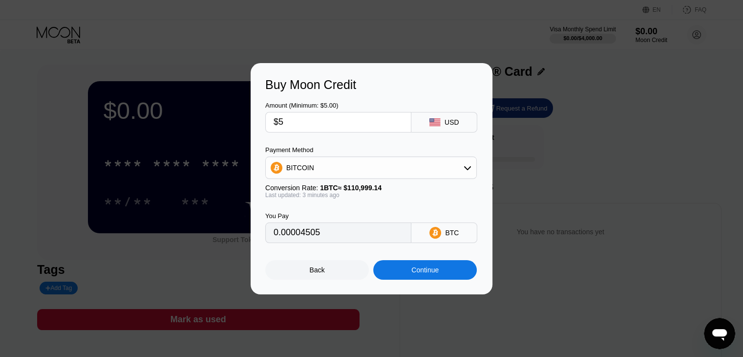
type input "0.00004509"
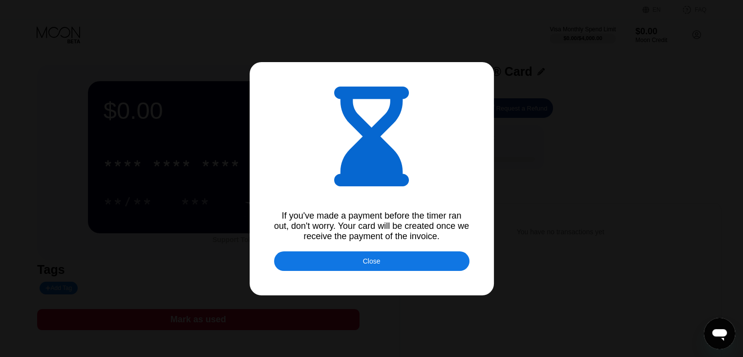
click at [328, 271] on div "Close" at bounding box center [371, 261] width 195 height 20
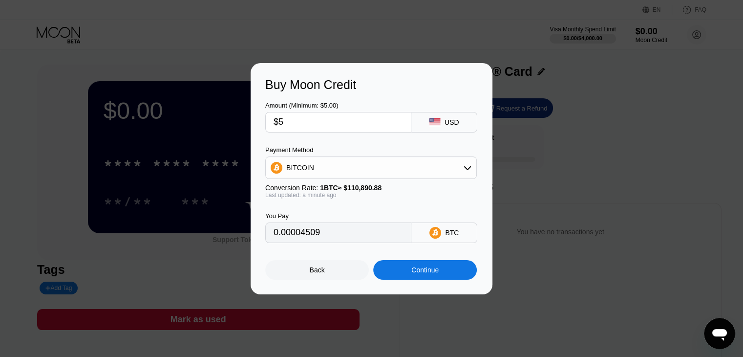
click at [321, 123] on input "$5" at bounding box center [339, 122] width 130 height 20
type input "0"
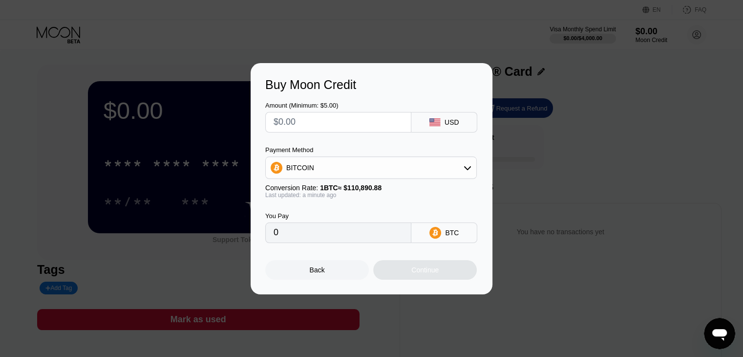
click at [309, 107] on div "Amount (Minimum: $5.00)" at bounding box center [338, 105] width 146 height 7
type input "$5"
type input "0.00004509"
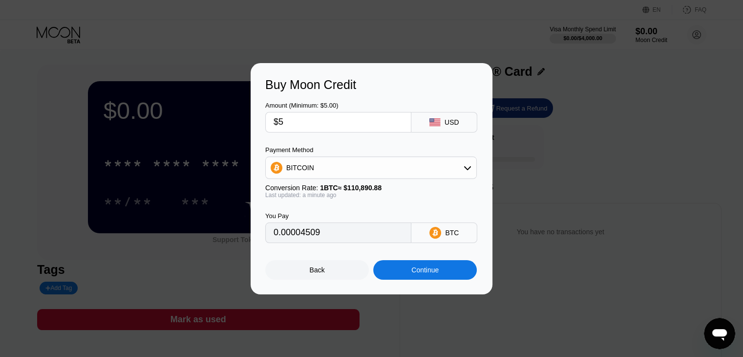
type input "$5"
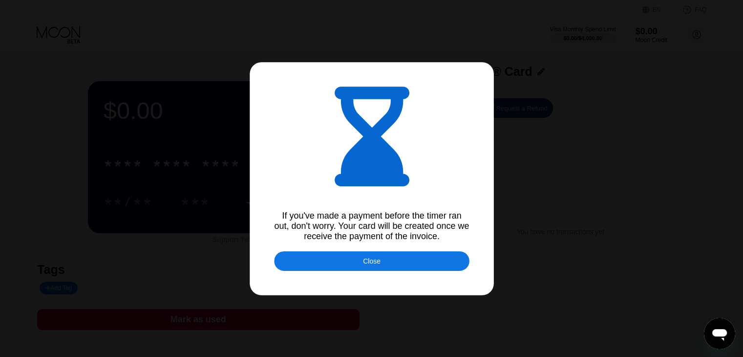
click at [342, 329] on div at bounding box center [371, 178] width 743 height 357
click at [342, 268] on div "Close" at bounding box center [371, 261] width 195 height 20
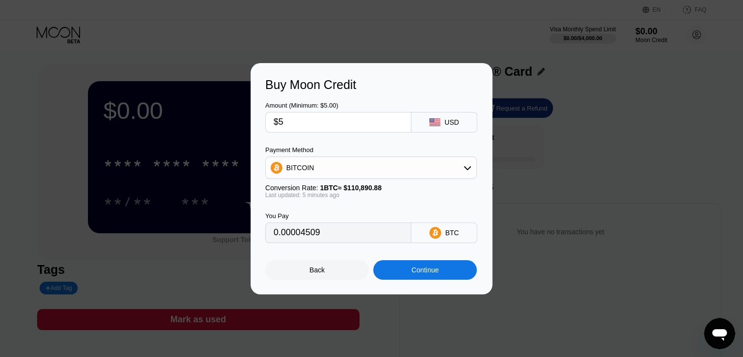
type input "0.00004505"
click at [322, 110] on div "Amount (Minimum: $5.00) $5" at bounding box center [338, 117] width 146 height 31
click at [311, 118] on input "$5" at bounding box center [339, 122] width 130 height 20
type input "0"
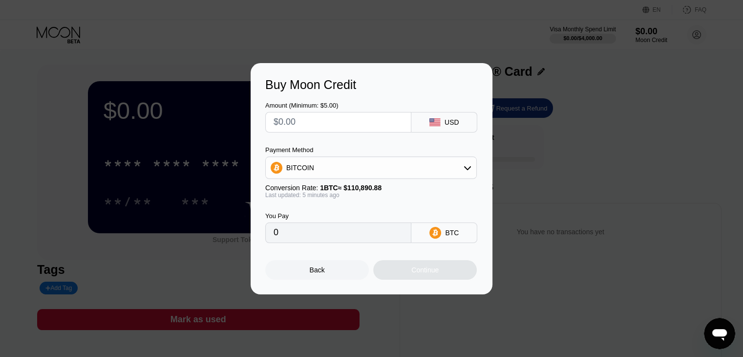
click at [326, 98] on div "Amount (Minimum: $5.00) USD" at bounding box center [371, 112] width 213 height 41
type input "$5"
type input "0.00004505"
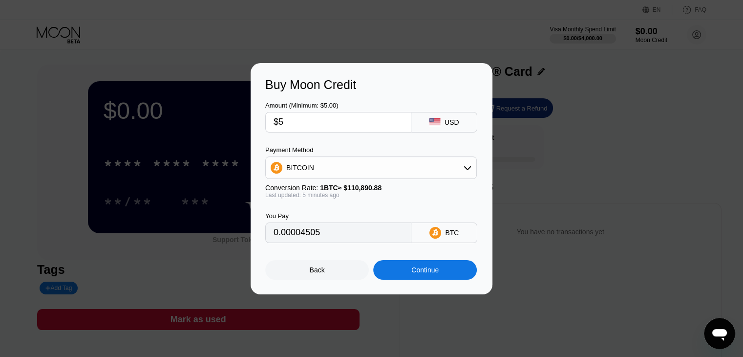
type input "$5"
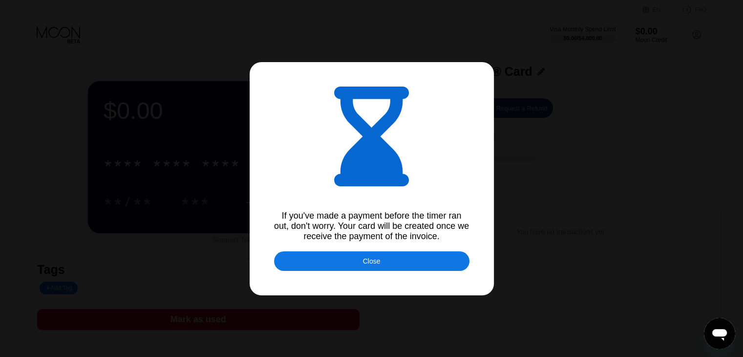
click at [312, 249] on div at bounding box center [371, 178] width 743 height 357
click at [317, 266] on div "Close" at bounding box center [371, 261] width 195 height 20
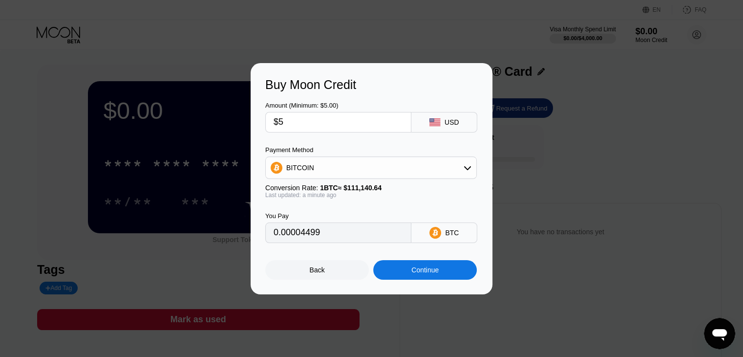
click at [311, 110] on div "Amount (Minimum: $5.00) $5" at bounding box center [338, 117] width 146 height 31
click at [310, 115] on input "$5" at bounding box center [339, 122] width 130 height 20
click at [322, 104] on div "Amount (Minimum: $5.00)" at bounding box center [338, 105] width 146 height 7
click at [322, 103] on div "Amount (Minimum: $5.00)" at bounding box center [338, 105] width 146 height 7
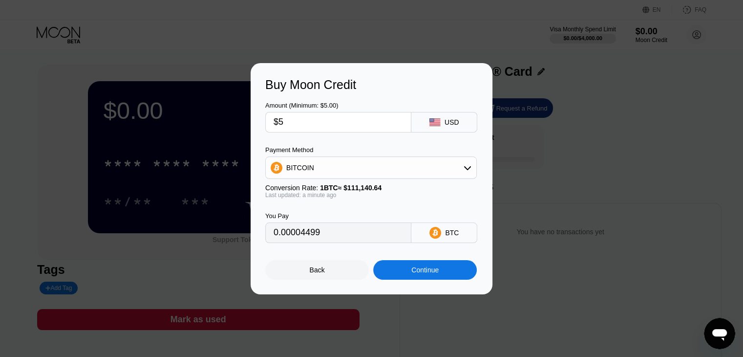
click at [313, 122] on input "$5" at bounding box center [339, 122] width 130 height 20
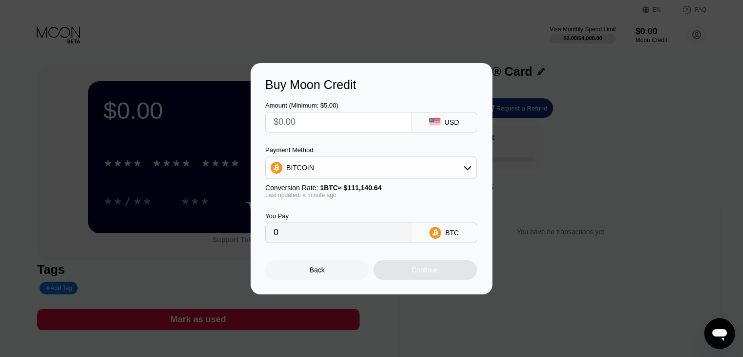
type input "0"
click at [317, 102] on div "Amount (Minimum: $5.00)" at bounding box center [338, 105] width 146 height 7
type input "$5"
type input "0.00004499"
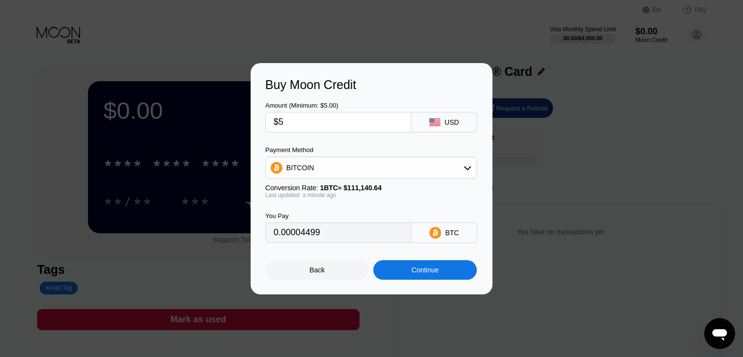
type input "$5"
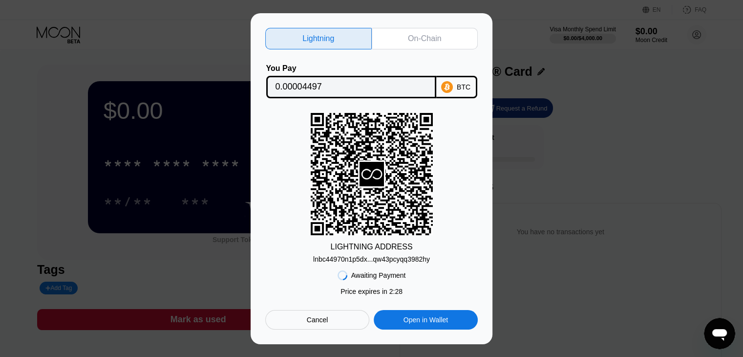
click at [283, 248] on div "LIGHTNING ADDRESS lnbc44970n1p5dx...qw43pcyqq3982hy" at bounding box center [371, 188] width 213 height 150
click at [309, 314] on div "Cancel" at bounding box center [317, 320] width 104 height 20
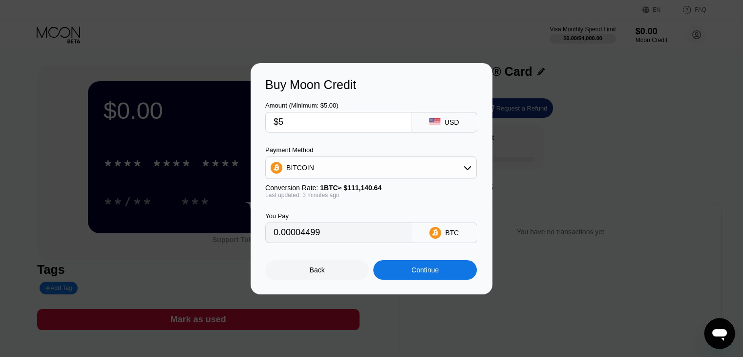
drag, startPoint x: 345, startPoint y: 122, endPoint x: 346, endPoint y: 115, distance: 6.4
click at [345, 118] on input "$5" at bounding box center [339, 122] width 130 height 20
click at [346, 115] on input "$5" at bounding box center [339, 122] width 130 height 20
click at [348, 114] on input "$5" at bounding box center [339, 122] width 130 height 20
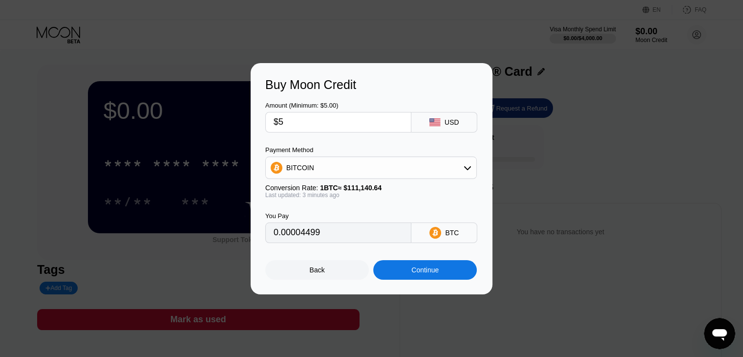
click at [348, 114] on input "$5" at bounding box center [339, 122] width 130 height 20
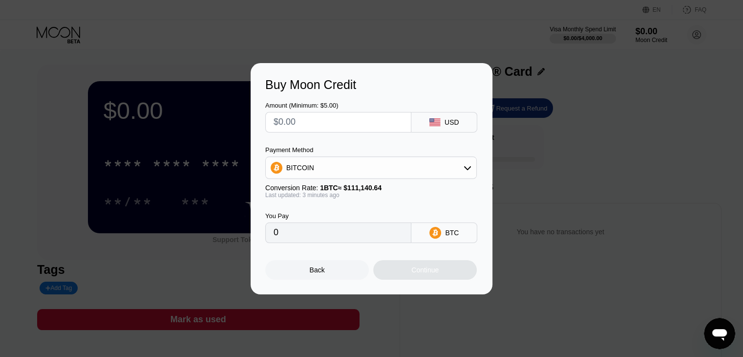
type input "0"
click at [346, 114] on input "text" at bounding box center [339, 122] width 130 height 20
click at [352, 102] on div "Amount (Minimum: $5.00)" at bounding box center [338, 105] width 146 height 7
type input "$5"
type input "0.00004493"
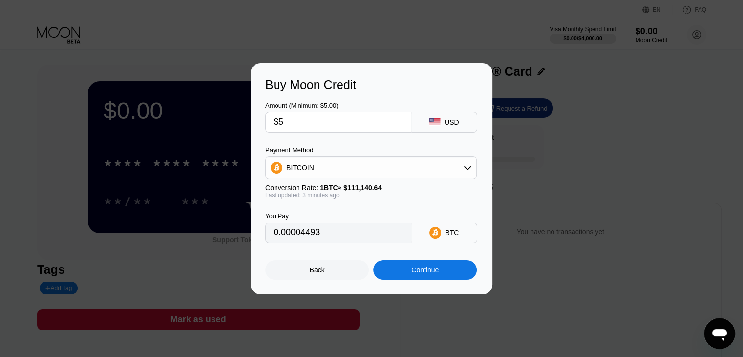
type input "$5"
type input "0.00004495"
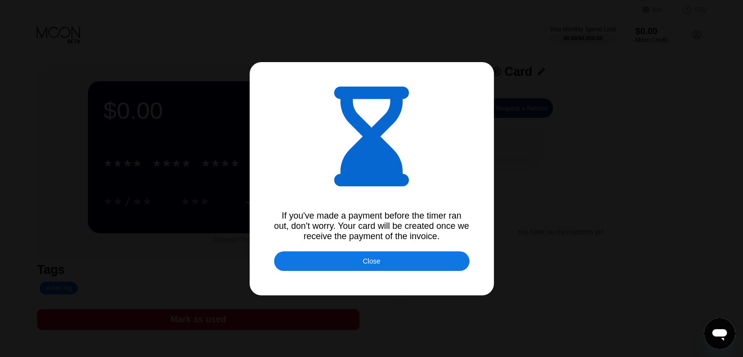
click at [319, 317] on div at bounding box center [371, 178] width 743 height 357
click at [325, 271] on div "Close" at bounding box center [371, 261] width 195 height 20
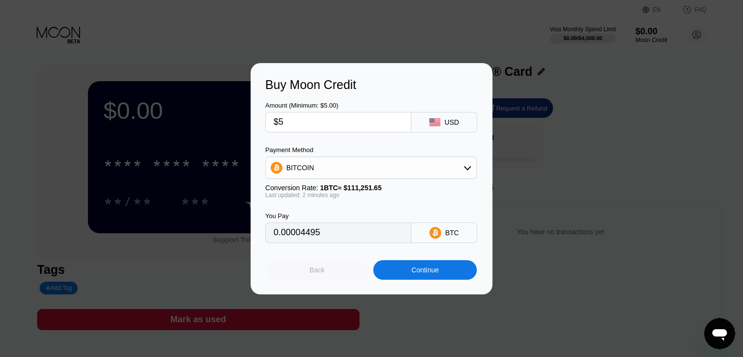
click at [325, 263] on div "Back" at bounding box center [317, 270] width 104 height 20
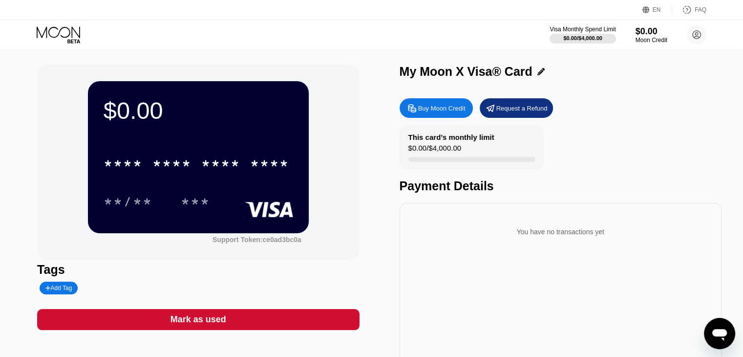
click at [432, 118] on div "Buy Moon Credit" at bounding box center [436, 108] width 73 height 20
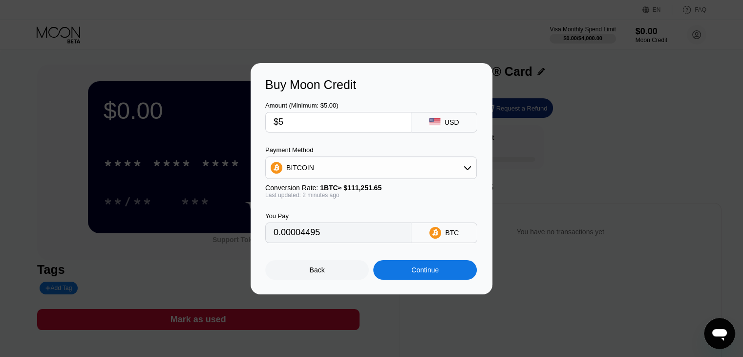
click at [369, 128] on input "$5" at bounding box center [339, 122] width 130 height 20
type input "0"
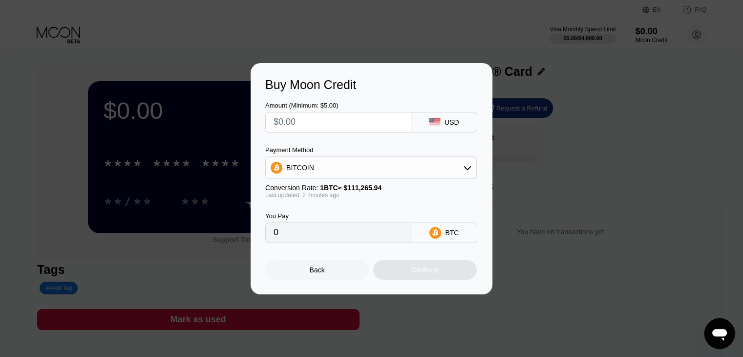
drag, startPoint x: 345, startPoint y: 145, endPoint x: 231, endPoint y: 116, distance: 117.5
click at [345, 145] on div "Buy Moon Credit Amount (Minimum: $5.00) USD Payment Method BITCOIN Conversion R…" at bounding box center [372, 178] width 242 height 231
click at [411, 129] on div "USD" at bounding box center [444, 122] width 66 height 21
click at [274, 119] on input "text" at bounding box center [339, 122] width 130 height 20
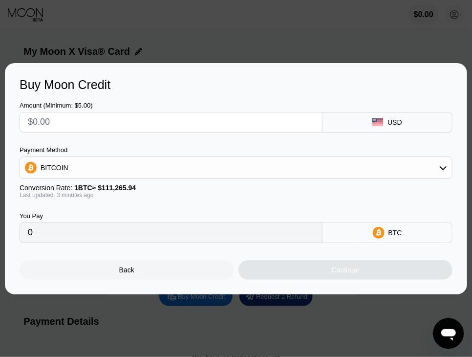
type input "$5"
type input "0.00004494"
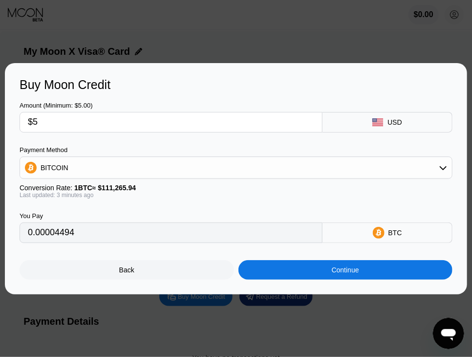
paste input "text"
type input "$5"
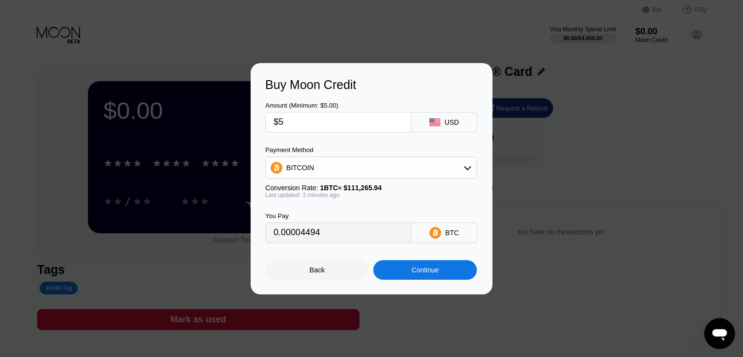
click at [360, 117] on input "$5" at bounding box center [339, 122] width 130 height 20
click at [360, 116] on input "$5" at bounding box center [339, 122] width 130 height 20
type input "0"
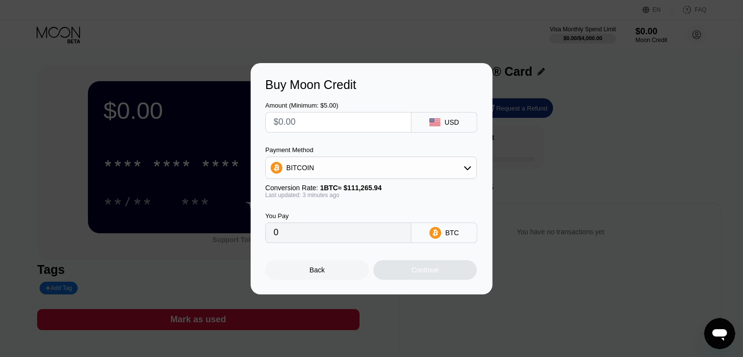
click at [369, 99] on div "Amount (Minimum: $5.00) USD" at bounding box center [371, 112] width 213 height 41
type input "$5"
type input "0.00004494"
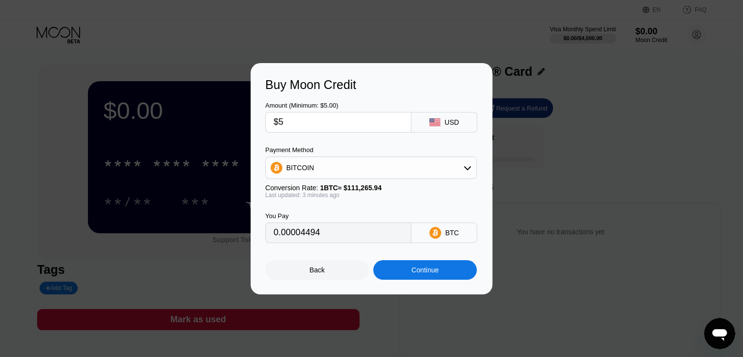
type input "$5"
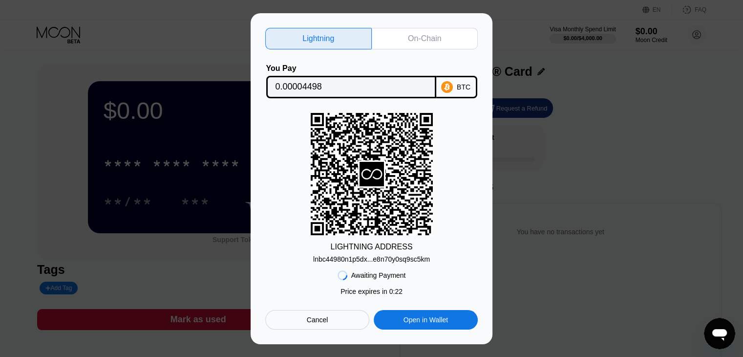
click at [320, 321] on div "Cancel" at bounding box center [318, 319] width 22 height 9
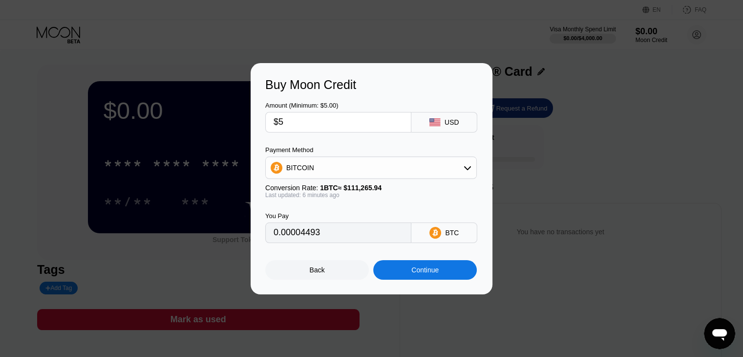
type input "0.00004493"
drag, startPoint x: 356, startPoint y: 96, endPoint x: 360, endPoint y: 90, distance: 6.6
click at [360, 92] on div "Amount (Minimum: $5.00) $5 USD" at bounding box center [371, 112] width 213 height 41
click at [341, 125] on input "$5" at bounding box center [339, 122] width 130 height 20
click at [358, 86] on div "Buy Moon Credit" at bounding box center [371, 85] width 213 height 14
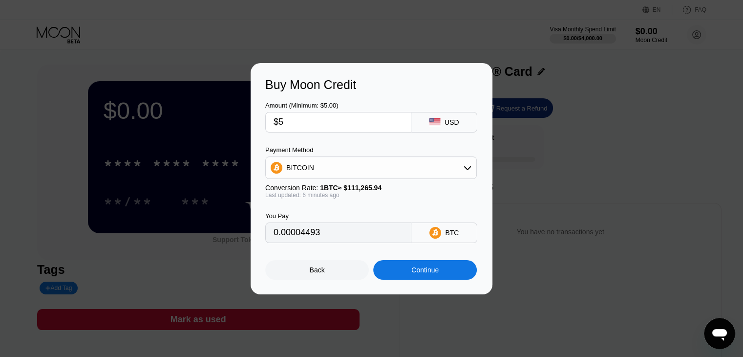
type input "$5"
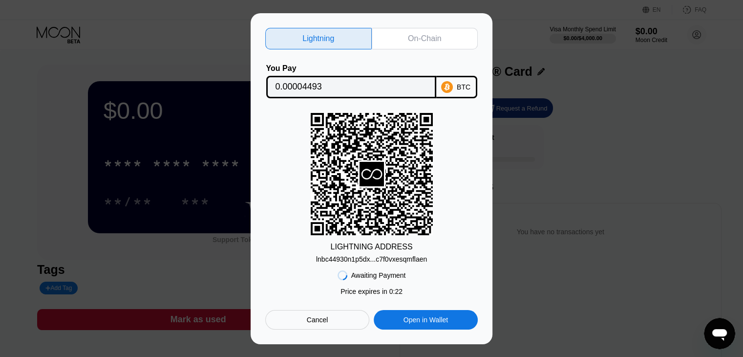
click at [346, 326] on div "Cancel" at bounding box center [317, 320] width 104 height 20
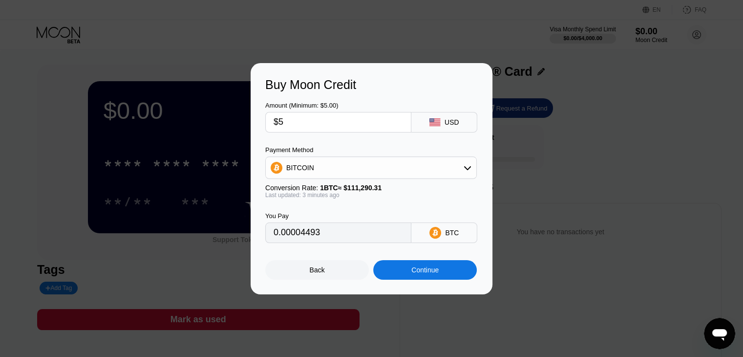
type input "0.00004494"
click at [373, 114] on input "$5" at bounding box center [339, 122] width 130 height 20
click at [370, 94] on div "Amount (Minimum: $5.00) $5 USD" at bounding box center [371, 112] width 213 height 41
type input "$5"
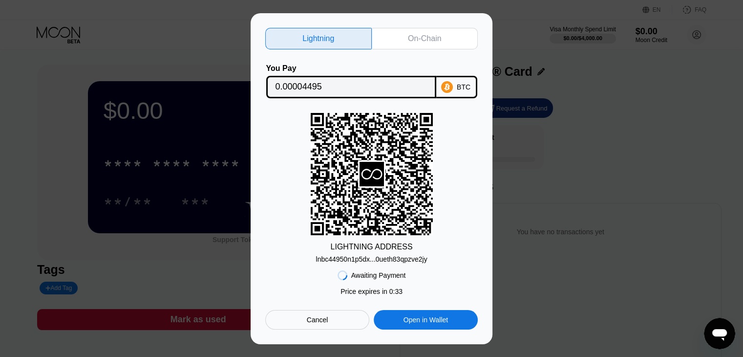
click at [326, 320] on div "Cancel" at bounding box center [318, 319] width 22 height 9
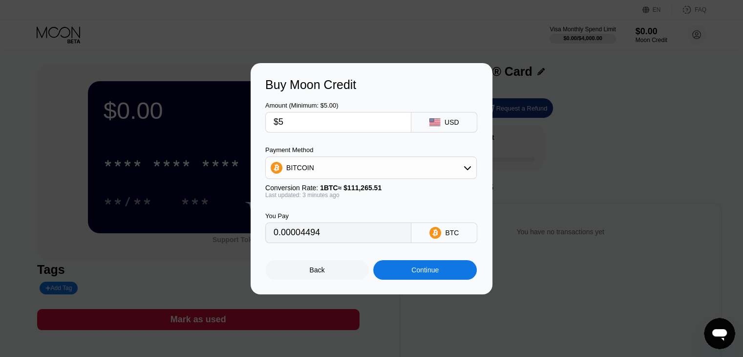
click at [356, 107] on div "Amount (Minimum: $5.00)" at bounding box center [338, 105] width 146 height 7
click at [340, 134] on div "Amount (Minimum: $5.00) $5 USD Payment Method BITCOIN Conversion Rate: 1 BTC ≈ …" at bounding box center [371, 167] width 213 height 151
click at [340, 124] on input "$5" at bounding box center [339, 122] width 130 height 20
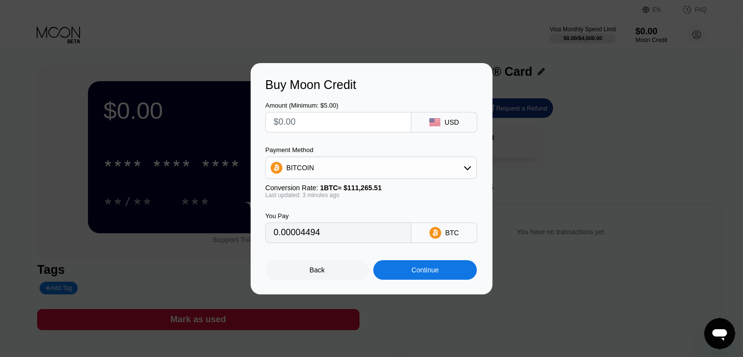
type input "0"
click at [354, 94] on div "Amount (Minimum: $5.00) USD" at bounding box center [371, 112] width 213 height 41
type input "$5"
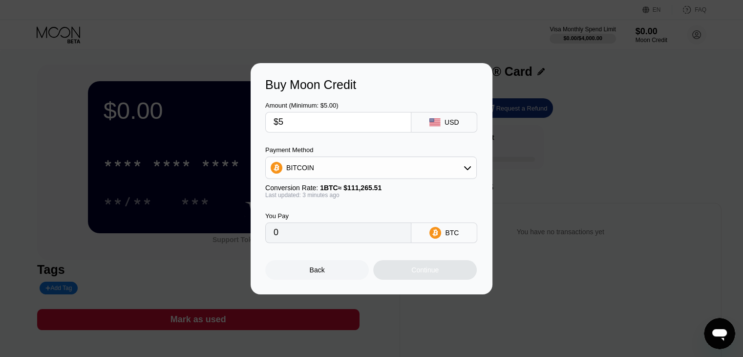
type input "0.00004494"
type input "$5"
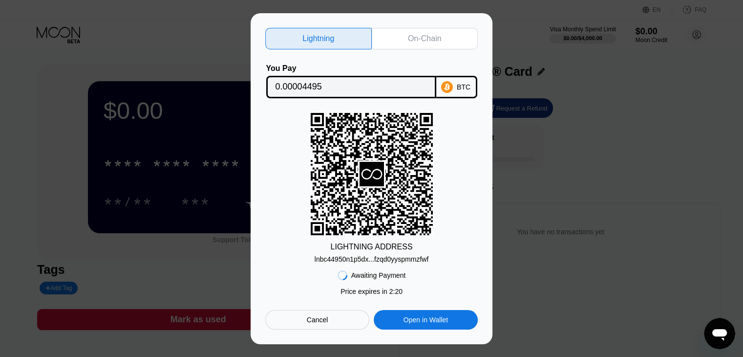
drag, startPoint x: 332, startPoint y: 313, endPoint x: 344, endPoint y: 286, distance: 28.7
click at [332, 313] on div "Cancel" at bounding box center [317, 320] width 104 height 20
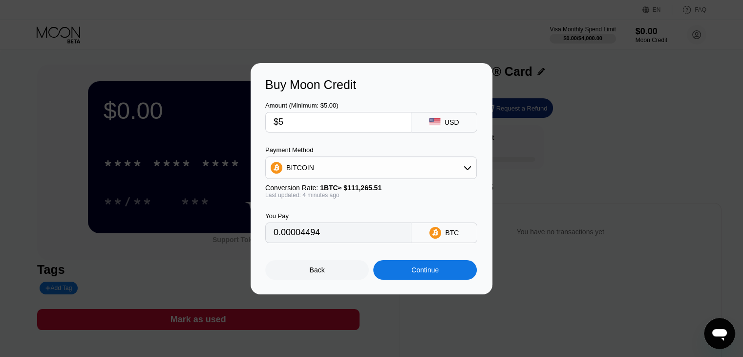
click at [354, 97] on div "Amount (Minimum: $5.00) $5 USD" at bounding box center [371, 112] width 213 height 41
click at [330, 130] on input "$5" at bounding box center [339, 122] width 130 height 20
click at [329, 130] on input "$5" at bounding box center [339, 122] width 130 height 20
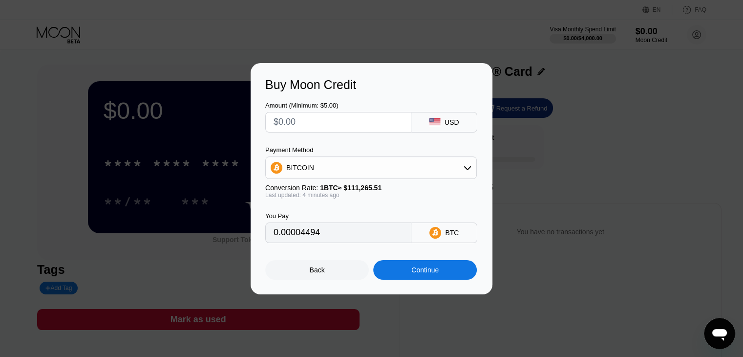
type input "0"
click at [356, 116] on input "text" at bounding box center [339, 122] width 130 height 20
click at [369, 126] on input "text" at bounding box center [339, 122] width 130 height 20
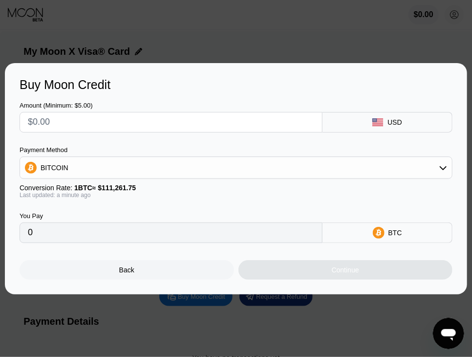
click at [249, 126] on input "text" at bounding box center [171, 122] width 286 height 20
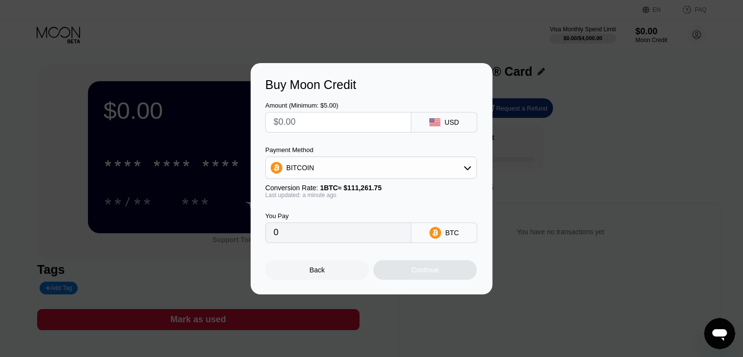
type input "$2"
type input "0.00001798"
type input "0"
click at [349, 127] on input "text" at bounding box center [339, 122] width 130 height 20
drag, startPoint x: 321, startPoint y: 93, endPoint x: 309, endPoint y: 106, distance: 17.7
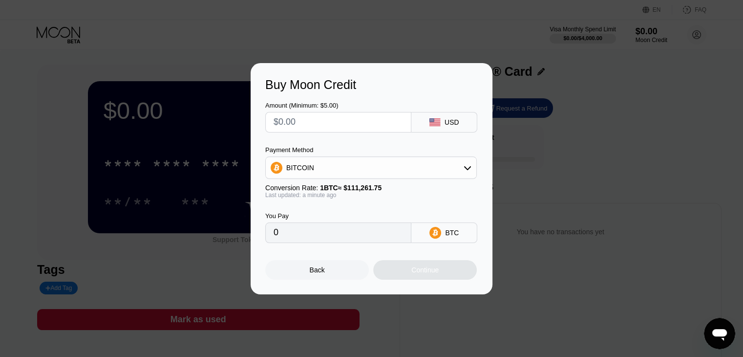
click at [321, 93] on div "Amount (Minimum: $5.00) USD" at bounding box center [371, 112] width 213 height 41
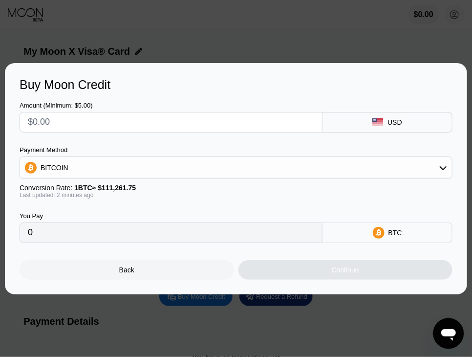
click at [233, 118] on input "text" at bounding box center [171, 122] width 286 height 20
paste input "text"
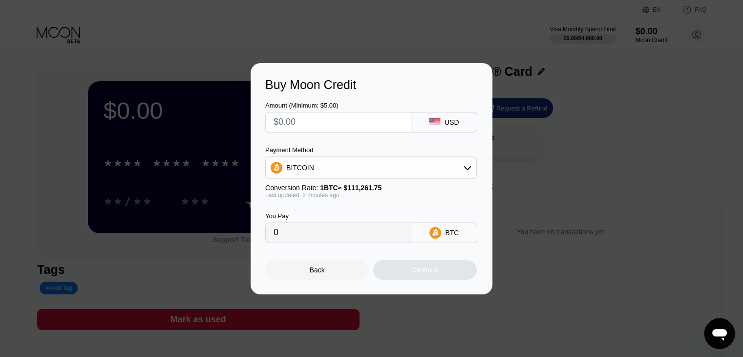
click at [352, 83] on div "Buy Moon Credit" at bounding box center [371, 85] width 213 height 14
click at [356, 85] on div "Buy Moon Credit" at bounding box center [371, 85] width 213 height 14
click at [360, 83] on div "Buy Moon Credit" at bounding box center [371, 85] width 213 height 14
type input "$5"
type input "0.00004494"
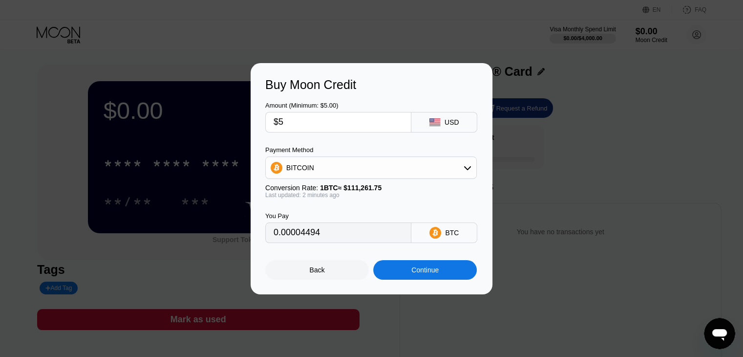
type input "$5"
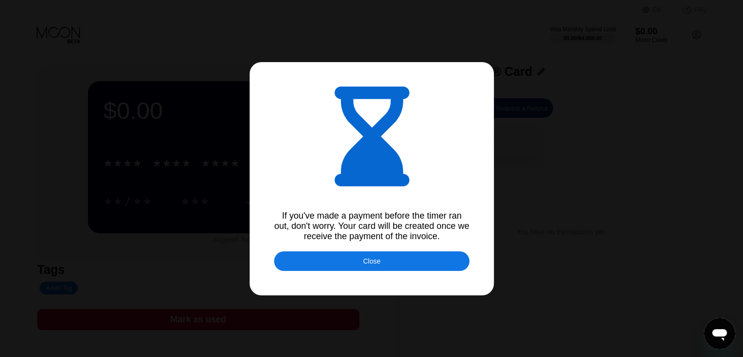
type input "0.00004495"
click at [354, 268] on div "Close" at bounding box center [371, 261] width 195 height 20
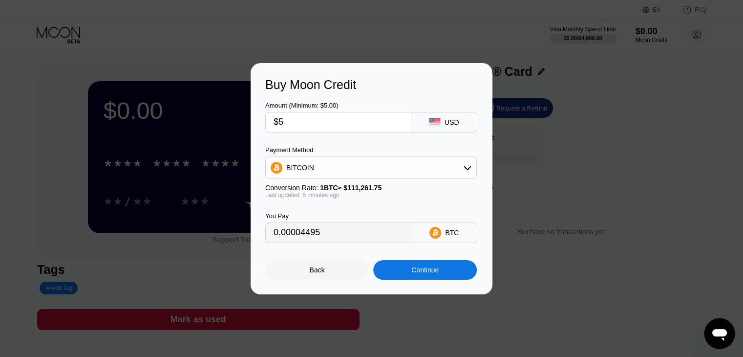
click at [411, 278] on div "Continue" at bounding box center [425, 270] width 104 height 20
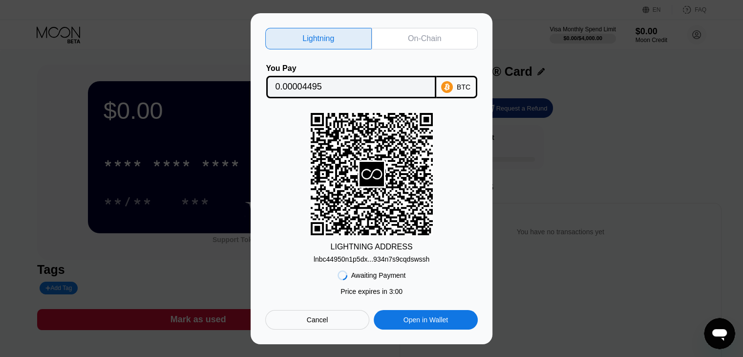
click at [365, 256] on div "lnbc44950n1p5dx...934n7s9cqdswssh" at bounding box center [372, 259] width 116 height 8
click at [333, 318] on div "Cancel" at bounding box center [317, 320] width 104 height 20
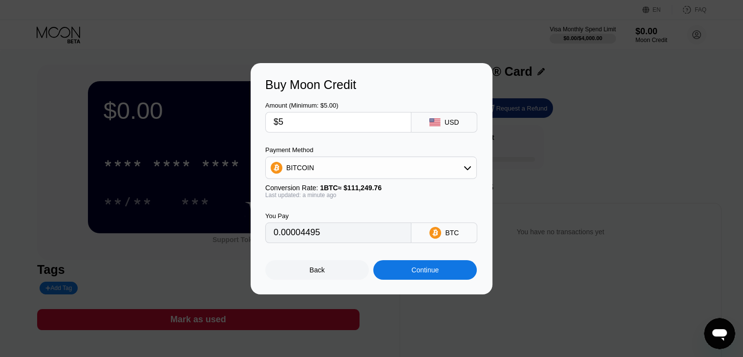
click at [348, 94] on div "Amount (Minimum: $5.00) $5 USD" at bounding box center [371, 112] width 213 height 41
type input "$5"
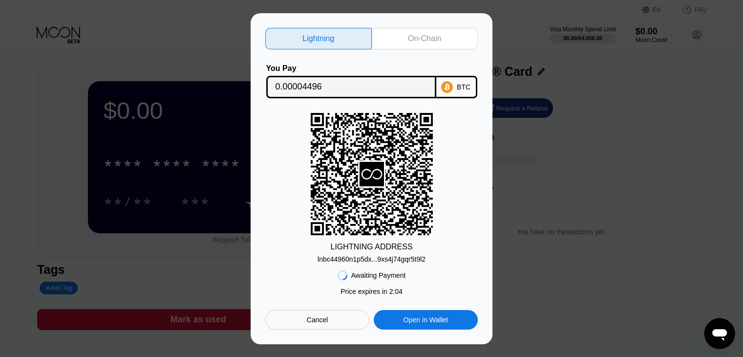
click at [303, 321] on div "Cancel" at bounding box center [317, 320] width 104 height 20
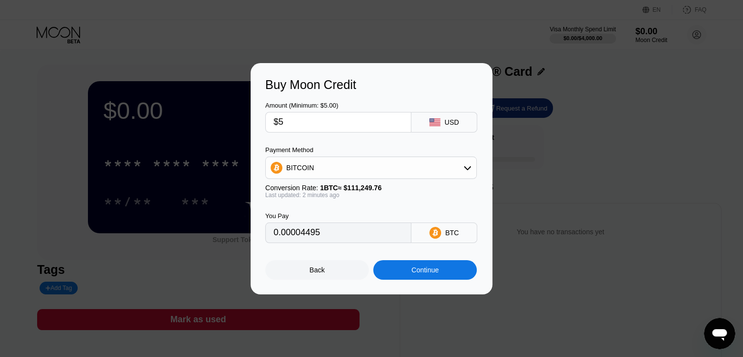
click at [352, 123] on input "$5" at bounding box center [339, 122] width 130 height 20
type input "0"
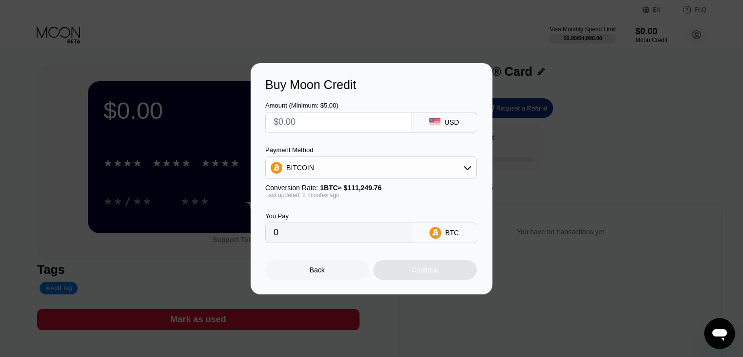
click at [346, 105] on div "Amount (Minimum: $5.00)" at bounding box center [338, 105] width 146 height 7
type input "$5"
type input "0.00004495"
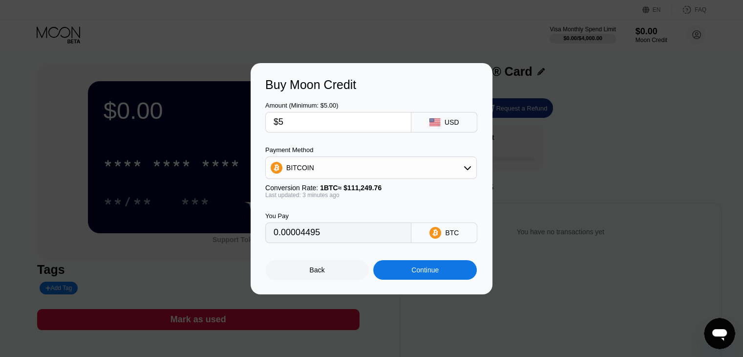
type input "$5"
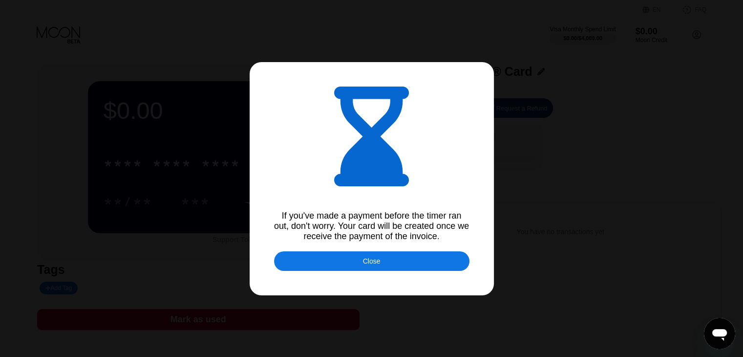
click at [293, 266] on div "Close" at bounding box center [371, 261] width 195 height 20
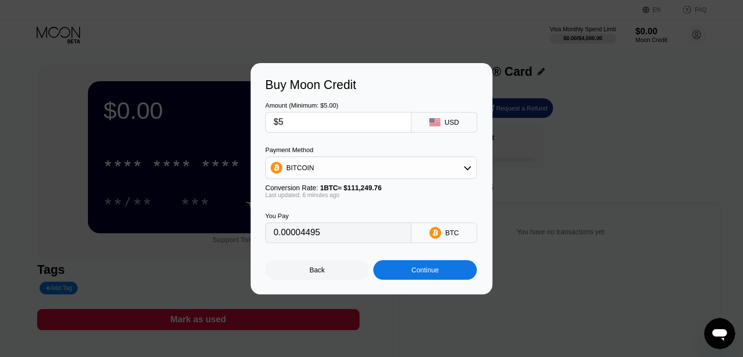
click at [291, 116] on input "$5" at bounding box center [339, 122] width 130 height 20
click at [300, 127] on input "$5" at bounding box center [339, 122] width 130 height 20
click at [300, 128] on input "$5" at bounding box center [339, 122] width 130 height 20
type input "0"
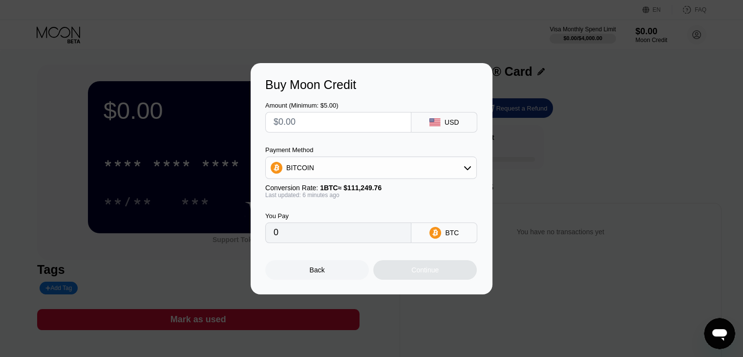
click at [318, 108] on div "Amount (Minimum: $5.00)" at bounding box center [338, 105] width 146 height 7
type input "$5"
type input "0.00004495"
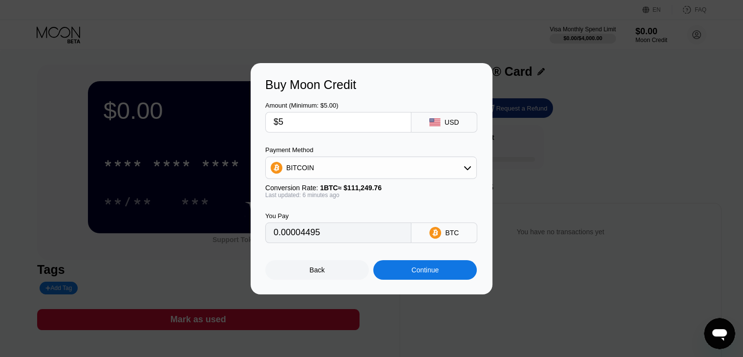
type input "$5"
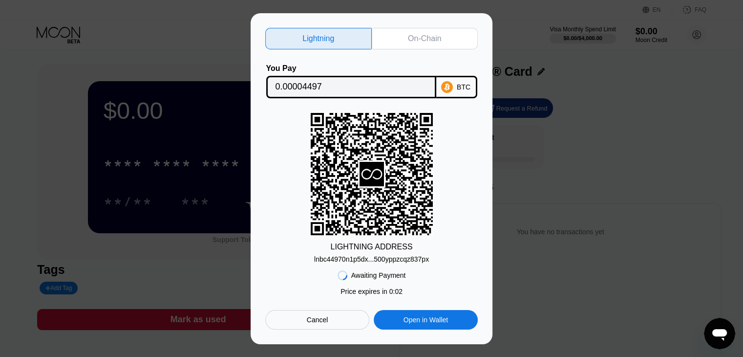
click at [334, 321] on div "Cancel" at bounding box center [317, 320] width 104 height 20
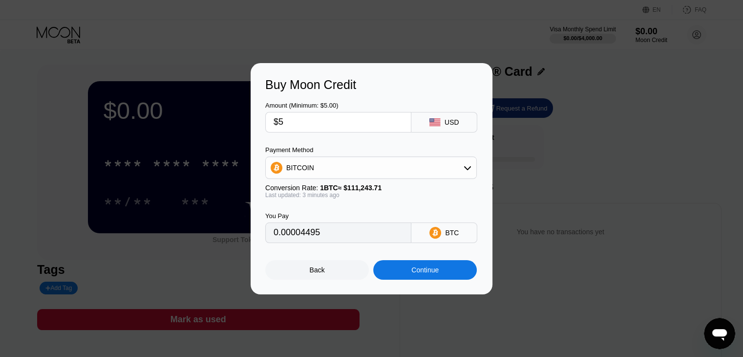
type input "0.00004492"
click at [321, 86] on div "Buy Moon Credit" at bounding box center [371, 85] width 213 height 14
type input "$5"
type input "0.00004492"
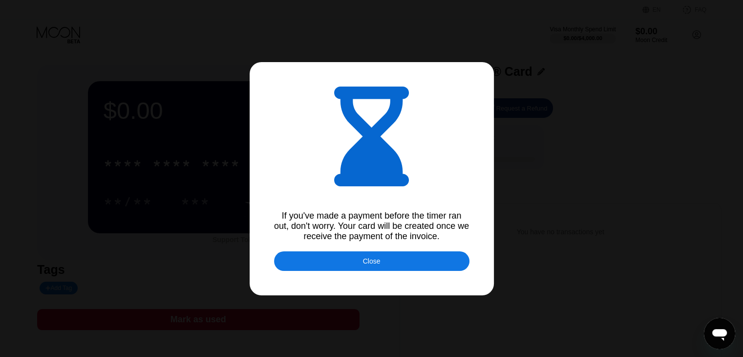
drag, startPoint x: 411, startPoint y: 257, endPoint x: 412, endPoint y: 231, distance: 25.9
click at [411, 257] on div "Close" at bounding box center [371, 261] width 195 height 20
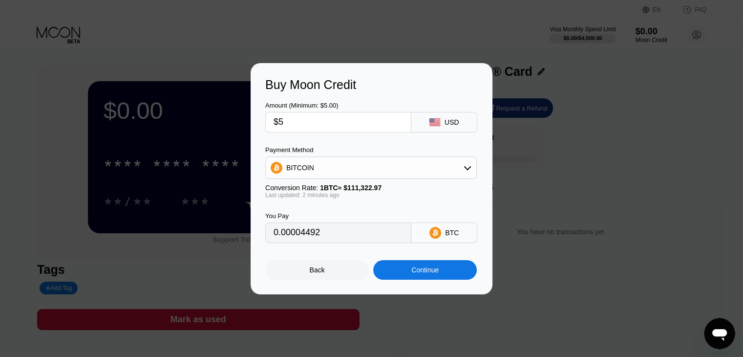
click at [344, 92] on div "Amount (Minimum: $5.00) $5 USD" at bounding box center [371, 112] width 213 height 41
click at [331, 98] on div "Amount (Minimum: $5.00) $5 USD" at bounding box center [371, 112] width 213 height 41
type input "$5"
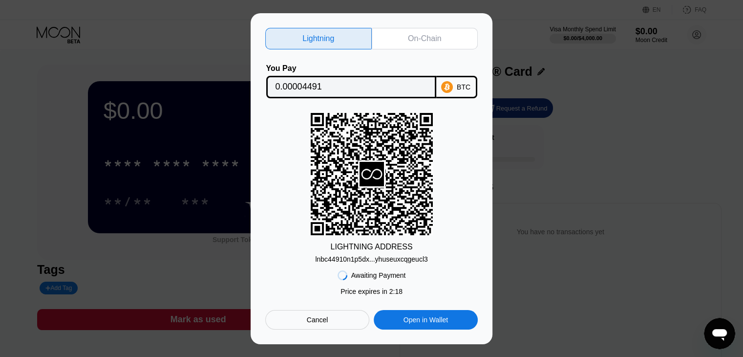
click at [370, 258] on div "lnbc44910n1p5dx...yhuseuxcqgeucl3" at bounding box center [371, 259] width 112 height 8
click at [319, 316] on div "Cancel" at bounding box center [317, 320] width 104 height 20
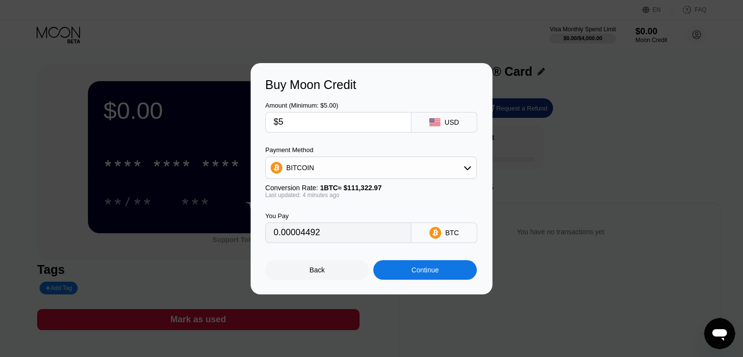
type input "0.00004490"
click at [360, 117] on input "$5" at bounding box center [339, 122] width 130 height 20
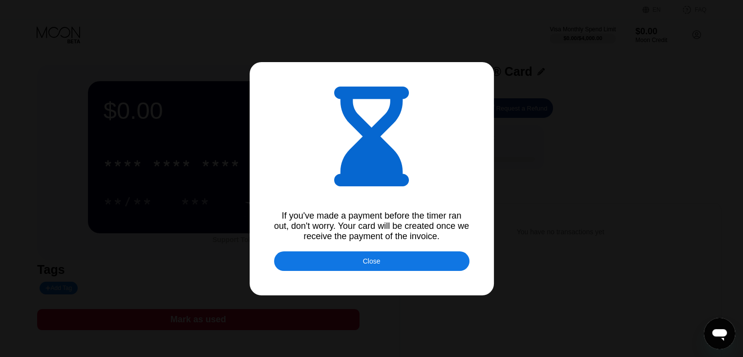
type input "0.00004488"
drag, startPoint x: 395, startPoint y: 264, endPoint x: 414, endPoint y: 6, distance: 258.3
click at [395, 264] on div "Close" at bounding box center [371, 261] width 195 height 20
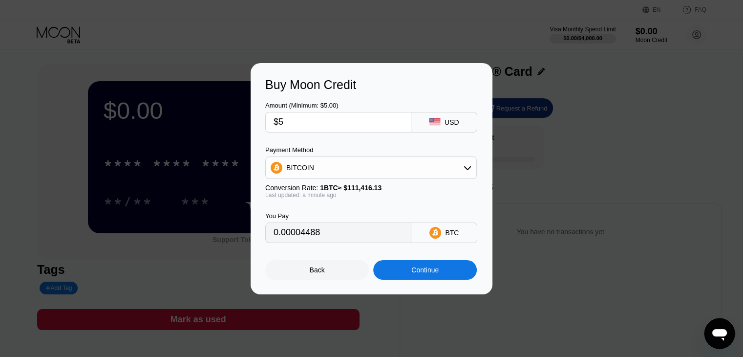
click at [367, 117] on input "$5" at bounding box center [339, 122] width 130 height 20
click at [368, 117] on input "$5" at bounding box center [339, 122] width 130 height 20
type input "0"
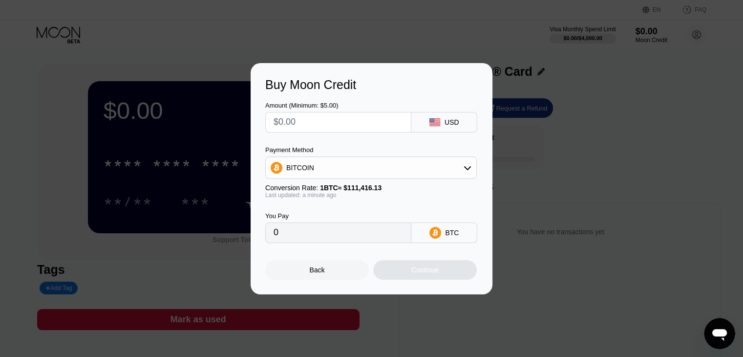
click at [428, 71] on div "Buy Moon Credit Amount (Minimum: $5.00) USD Payment Method BITCOIN Conversion R…" at bounding box center [372, 178] width 242 height 231
type input "$5"
type input "0.00004488"
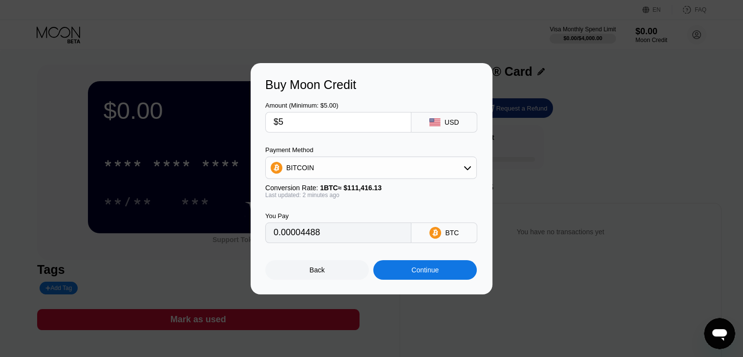
type input "$5"
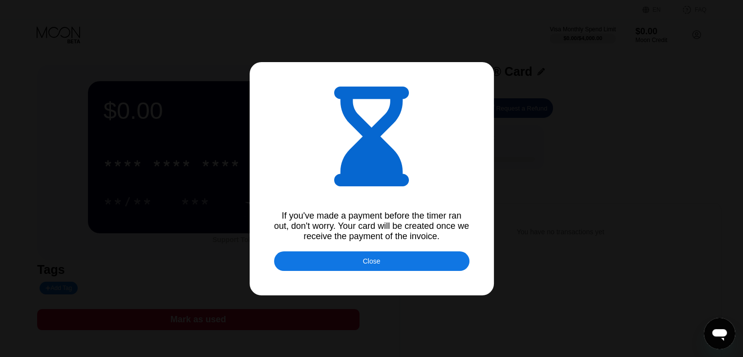
click at [313, 263] on div "Close" at bounding box center [371, 261] width 195 height 20
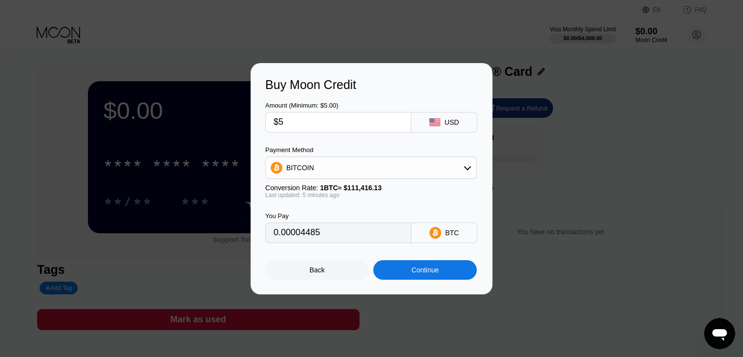
click at [342, 105] on div "Amount (Minimum: $5.00)" at bounding box center [338, 105] width 146 height 7
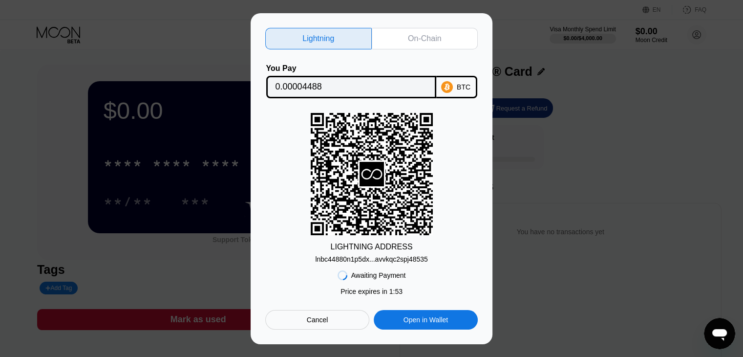
click at [304, 329] on div "Cancel" at bounding box center [317, 320] width 104 height 20
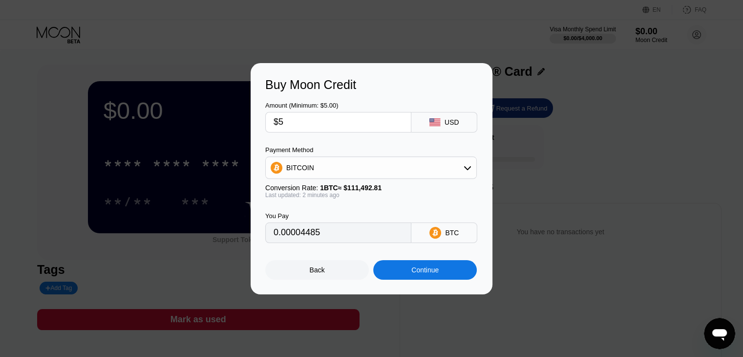
click at [371, 79] on div "Buy Moon Credit" at bounding box center [371, 85] width 213 height 14
click at [324, 103] on div "Amount (Minimum: $5.00)" at bounding box center [338, 105] width 146 height 7
click at [293, 117] on input "$5" at bounding box center [339, 122] width 130 height 20
click at [290, 110] on div "Amount (Minimum: $5.00) $5" at bounding box center [338, 117] width 146 height 31
click at [288, 105] on div "Amount (Minimum: $5.00)" at bounding box center [338, 105] width 146 height 7
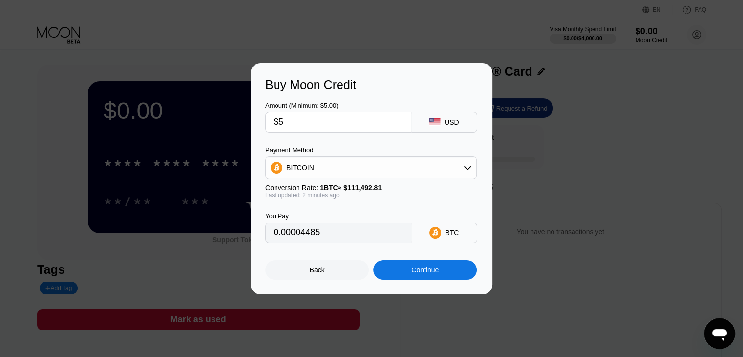
click at [288, 105] on div "Amount (Minimum: $5.00)" at bounding box center [338, 105] width 146 height 7
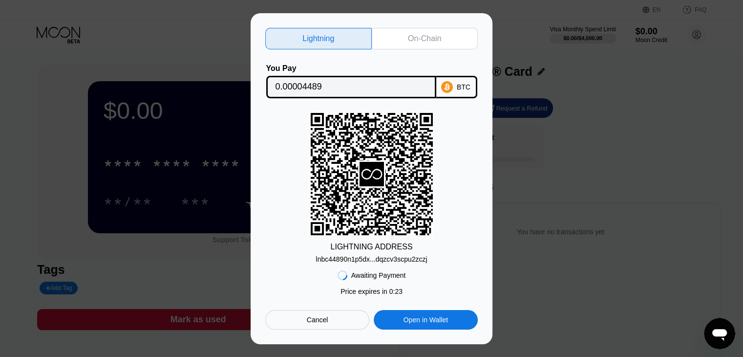
click at [325, 322] on div "Cancel" at bounding box center [318, 319] width 22 height 9
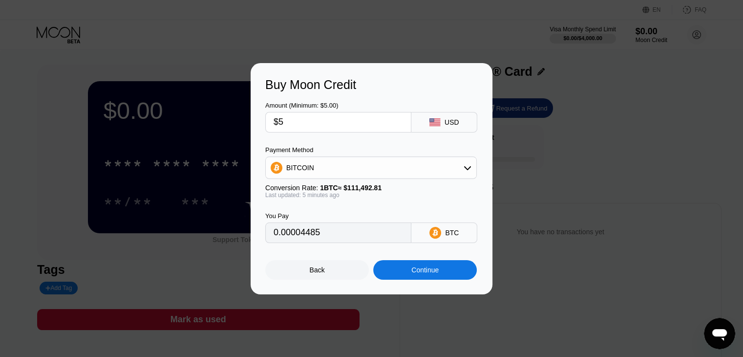
click at [361, 102] on div "Amount (Minimum: $5.00)" at bounding box center [338, 105] width 146 height 7
type input "0.00004490"
type input "$5"
type input "0.00004486"
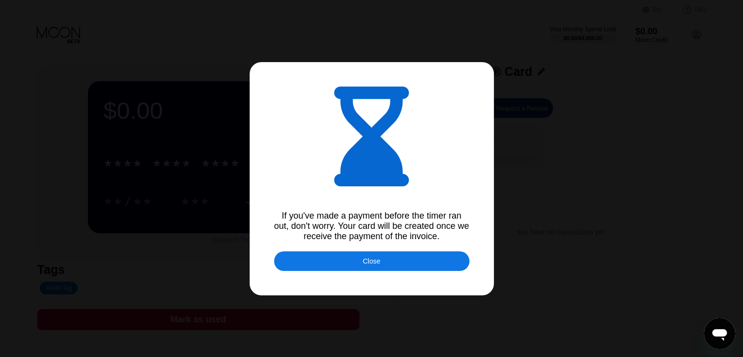
drag, startPoint x: 361, startPoint y: 266, endPoint x: 367, endPoint y: 201, distance: 65.7
click at [361, 266] on div "Close" at bounding box center [371, 261] width 195 height 20
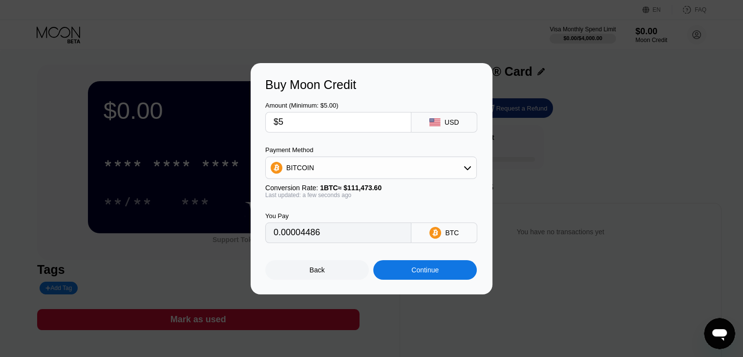
click at [311, 104] on div "Amount (Minimum: $5.00)" at bounding box center [338, 105] width 146 height 7
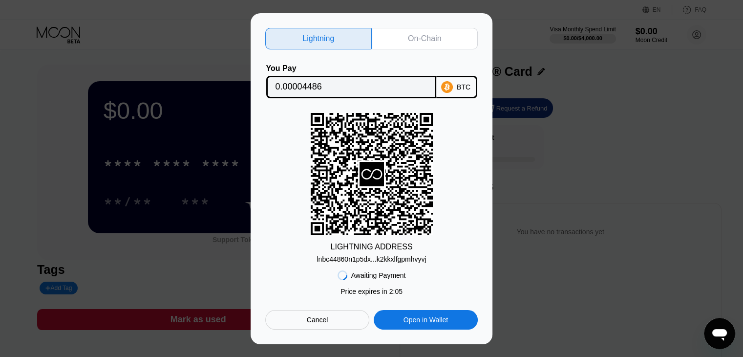
click at [429, 116] on rect at bounding box center [372, 174] width 122 height 122
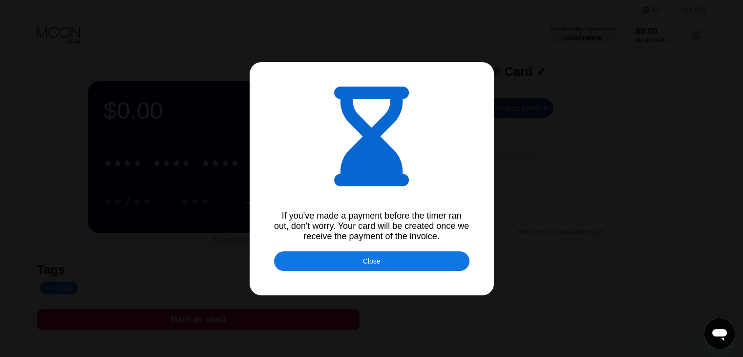
type input "0.00004485"
drag, startPoint x: 393, startPoint y: 257, endPoint x: 427, endPoint y: 211, distance: 57.7
click at [391, 257] on div "Close" at bounding box center [371, 261] width 195 height 20
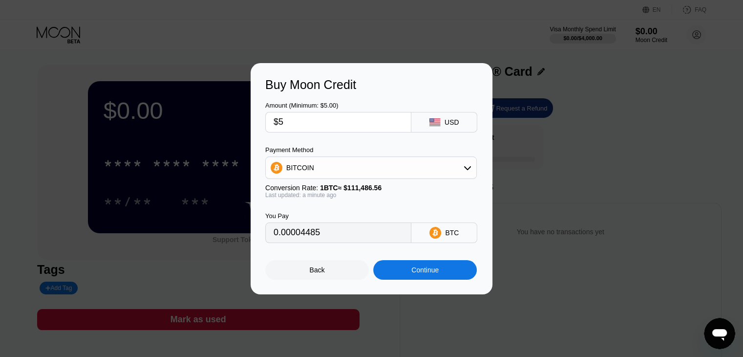
click at [402, 269] on div "Continue" at bounding box center [425, 270] width 104 height 20
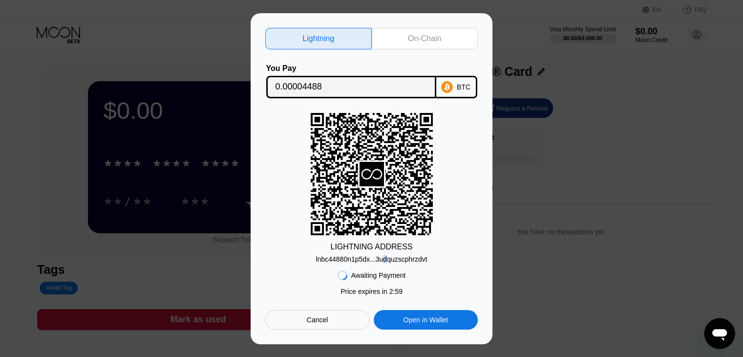
click at [384, 257] on div "lnbc44880n1p5dx...3udquzscphrzdvt" at bounding box center [371, 259] width 111 height 8
click at [363, 257] on div "lnbc44880n1p5dx...3udquzscphrzdvt" at bounding box center [371, 259] width 111 height 8
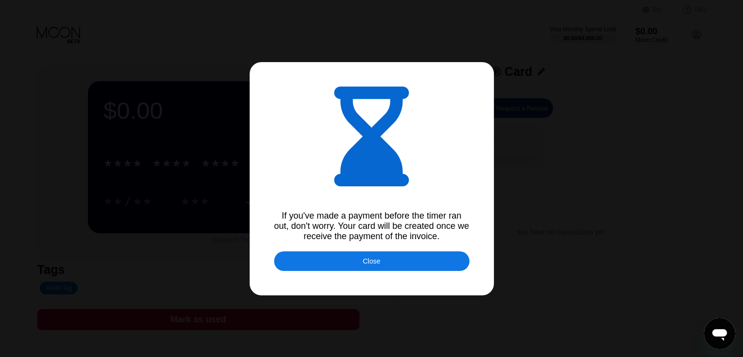
click at [355, 253] on div "Close" at bounding box center [371, 261] width 195 height 20
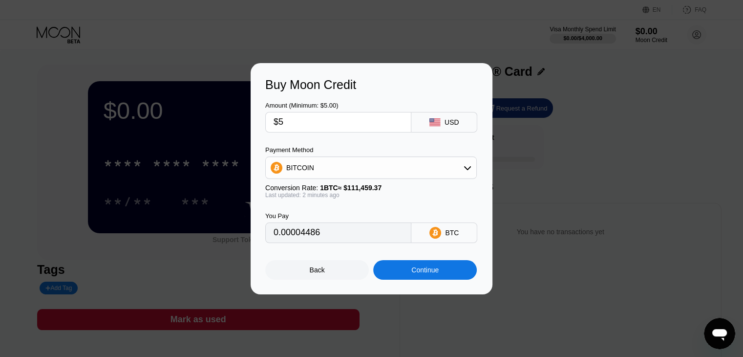
click at [311, 102] on div "Amount (Minimum: $5.00)" at bounding box center [338, 105] width 146 height 7
type input "0.00004501"
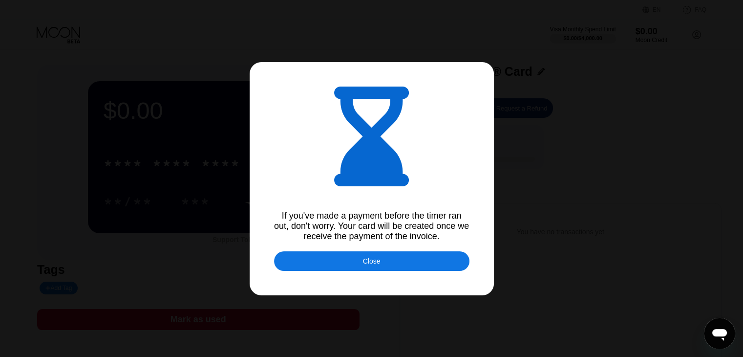
click at [346, 261] on div "Close" at bounding box center [371, 261] width 195 height 20
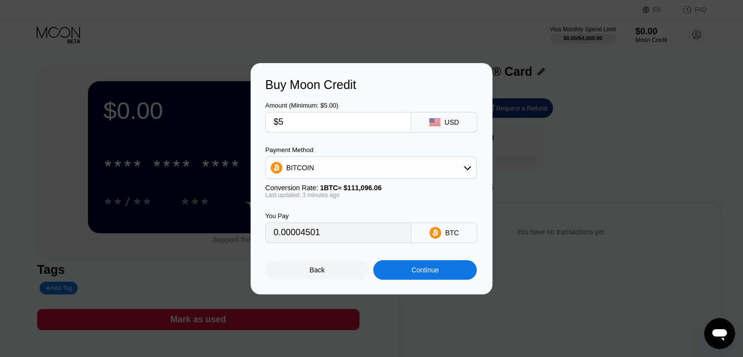
click at [305, 102] on div "Amount (Minimum: $5.00)" at bounding box center [338, 105] width 146 height 7
click at [331, 102] on div "Amount (Minimum: $5.00)" at bounding box center [338, 105] width 146 height 7
click at [325, 278] on div "Back" at bounding box center [317, 270] width 104 height 20
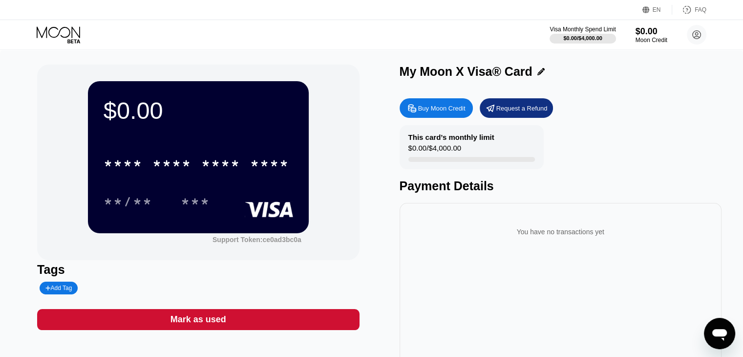
click at [457, 109] on div "Buy Moon Credit" at bounding box center [441, 108] width 47 height 8
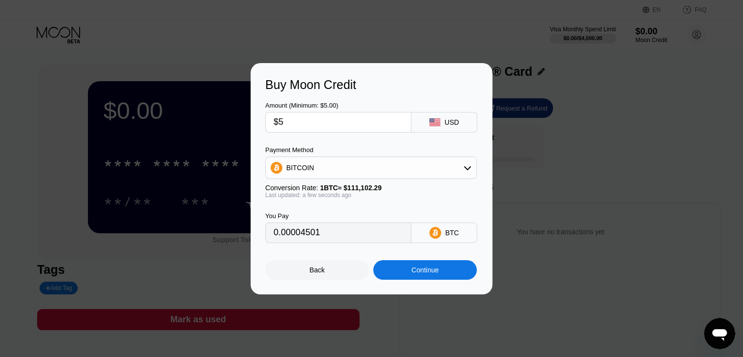
click at [345, 270] on div "Back" at bounding box center [317, 270] width 104 height 20
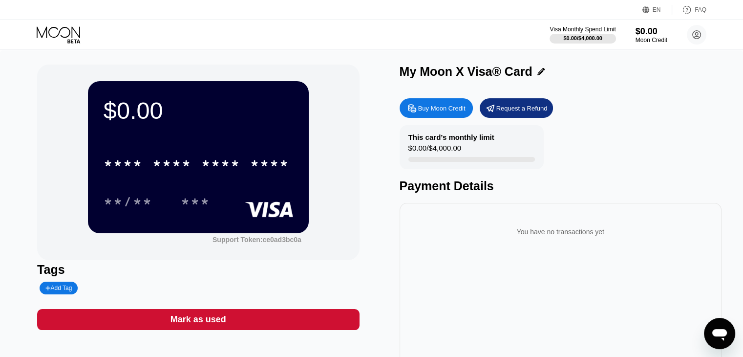
click at [455, 108] on div "Buy Moon Credit" at bounding box center [441, 108] width 47 height 8
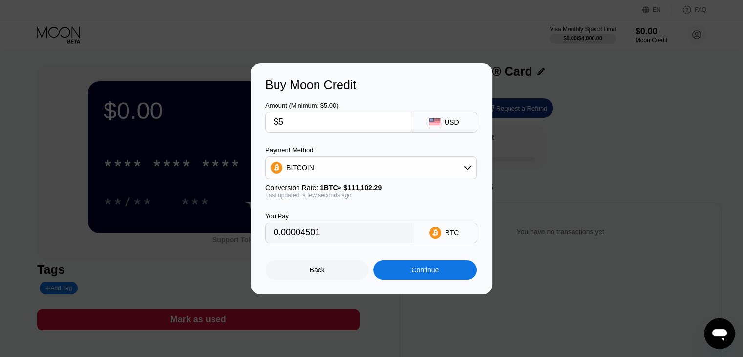
type input "$5"
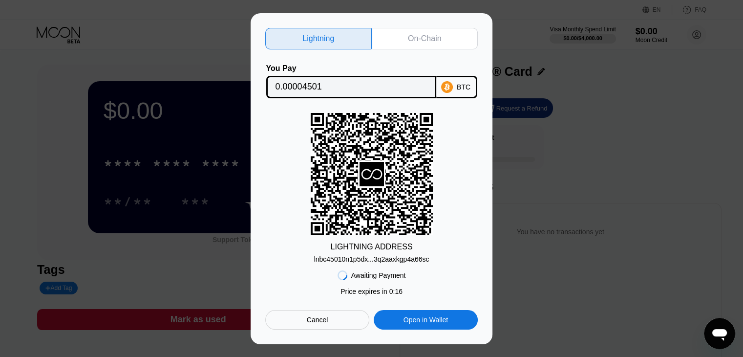
click at [402, 261] on div "lnbc45010n1p5dx...3q2aaxkgp4a66sc" at bounding box center [371, 259] width 115 height 8
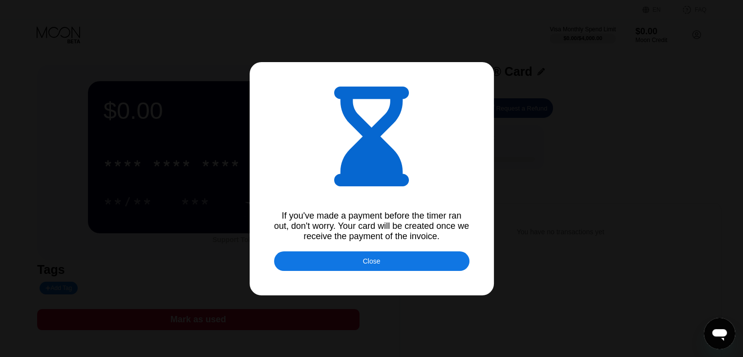
type input "0.00004497"
click at [402, 258] on div "Close" at bounding box center [371, 261] width 195 height 20
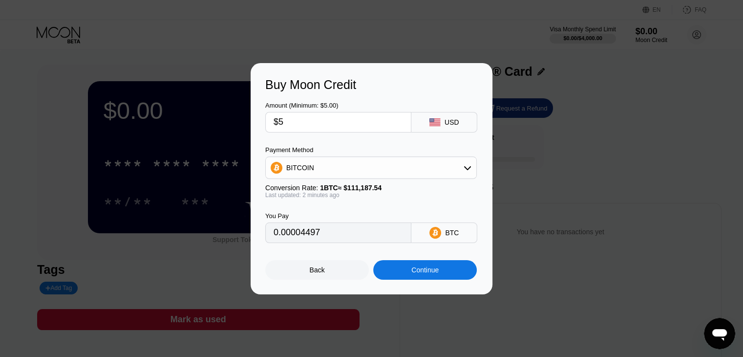
click at [330, 120] on input "$5" at bounding box center [339, 122] width 130 height 20
click at [418, 274] on div "Continue" at bounding box center [424, 270] width 27 height 8
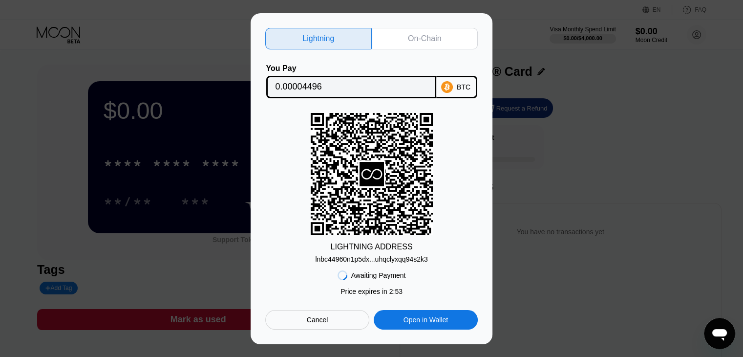
click at [395, 254] on div "lnbc44960n1p5dx...uhqclyxqq94s2k3" at bounding box center [371, 257] width 112 height 12
drag, startPoint x: 363, startPoint y: 265, endPoint x: 364, endPoint y: 255, distance: 10.3
click at [365, 260] on div "Lightning On-Chain You Pay 0.00004496 BTC LIGHTNING ADDRESS lnbc44960n1p5dx...u…" at bounding box center [371, 179] width 213 height 302
click at [364, 255] on div "lnbc44960n1p5dx...uhqclyxqq94s2k3" at bounding box center [371, 259] width 112 height 8
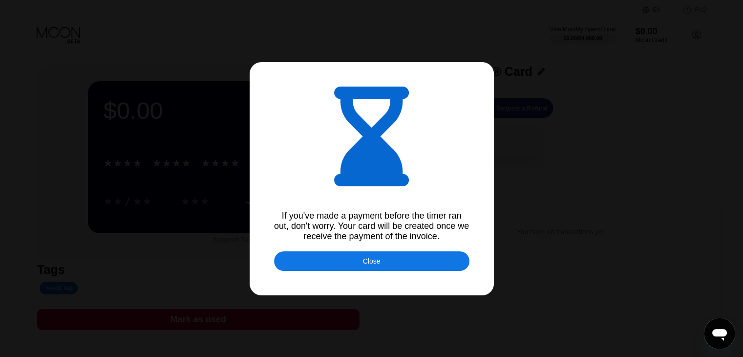
type input "0.00004495"
click at [401, 259] on div "Close" at bounding box center [371, 261] width 195 height 20
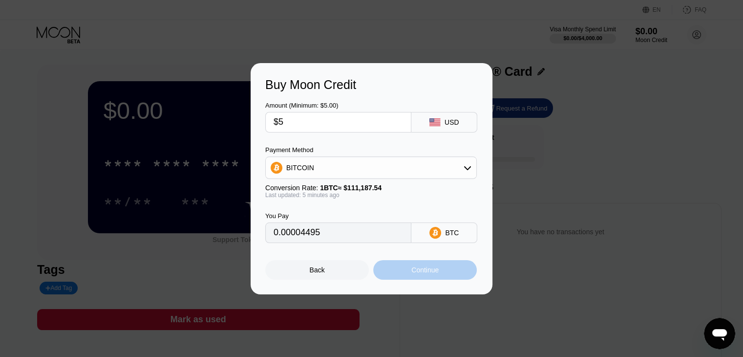
click at [404, 266] on div "Continue" at bounding box center [425, 270] width 104 height 20
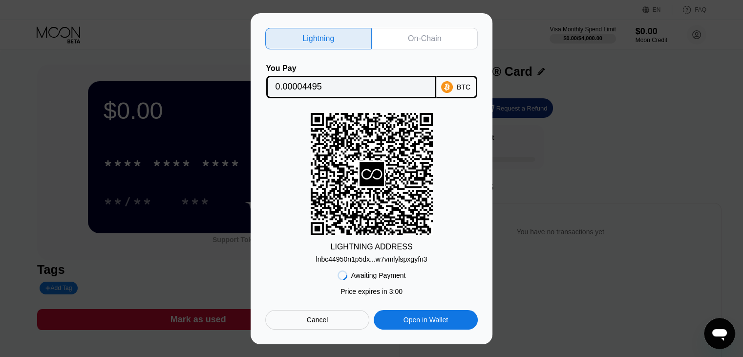
click at [362, 258] on div "lnbc44950n1p5dx...w7vmlylspxgyfn3" at bounding box center [371, 259] width 111 height 8
click at [371, 259] on div "lnbc44950n1p5dx...w7vmlylspxgyfn3" at bounding box center [371, 259] width 111 height 8
drag, startPoint x: 375, startPoint y: 263, endPoint x: 205, endPoint y: 355, distance: 193.3
click at [375, 263] on div "lnbc44950n1p5dx...w7vmlylspxgyfn3" at bounding box center [371, 259] width 111 height 8
click at [379, 258] on div "lnbc44950n1p5dx...w7vmlylspxgyfn3" at bounding box center [371, 259] width 111 height 8
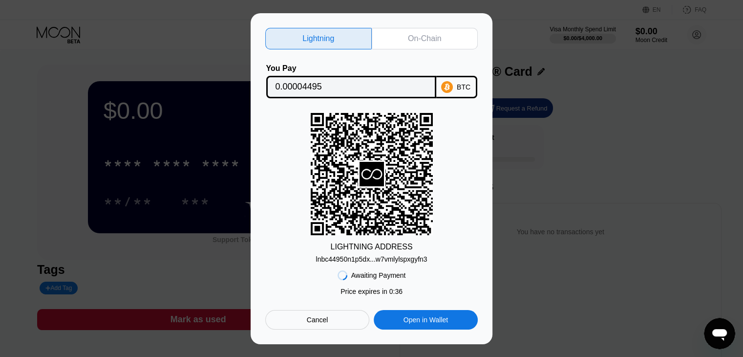
click at [379, 258] on div "lnbc44950n1p5dx...w7vmlylspxgyfn3" at bounding box center [371, 259] width 111 height 8
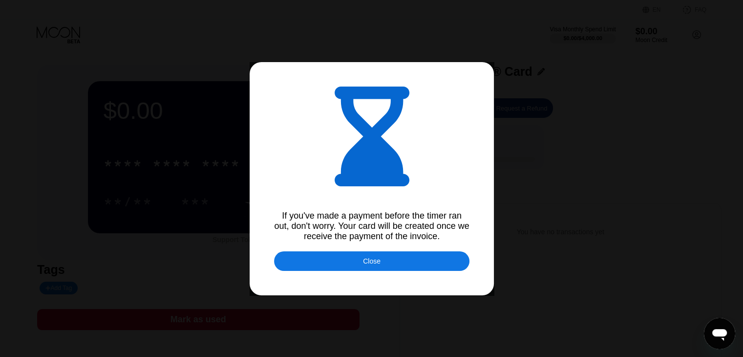
type input "0.00004498"
click at [344, 259] on div "Close" at bounding box center [371, 261] width 195 height 20
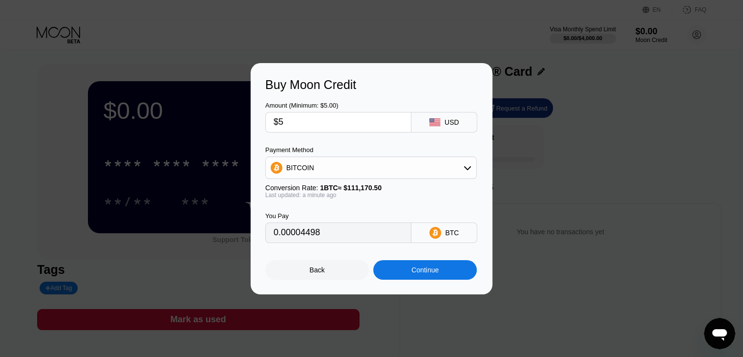
click at [394, 268] on div "Continue" at bounding box center [425, 270] width 104 height 20
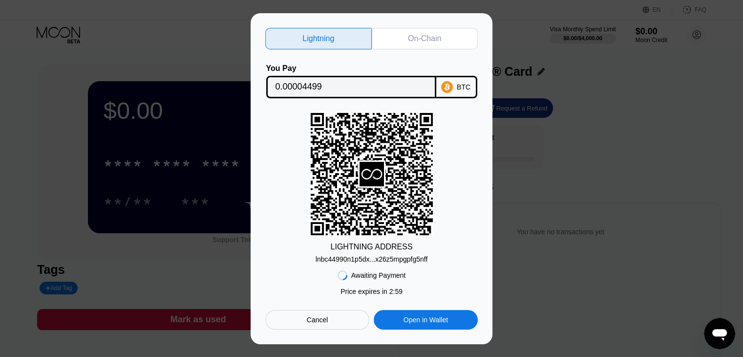
click at [383, 262] on div "lnbc44990n1p5dx...x26z5mpgpfg5nff" at bounding box center [372, 259] width 112 height 8
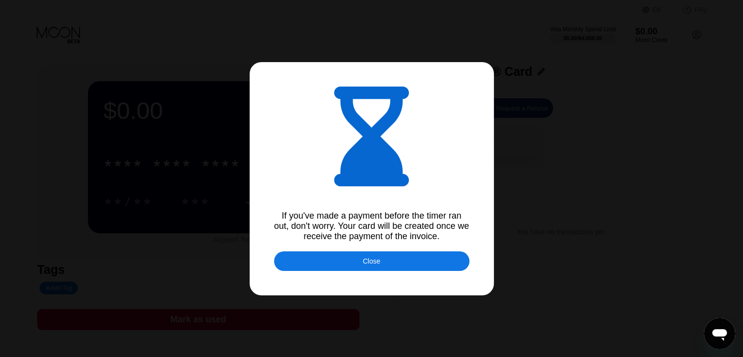
click at [386, 258] on div "Close" at bounding box center [371, 261] width 195 height 20
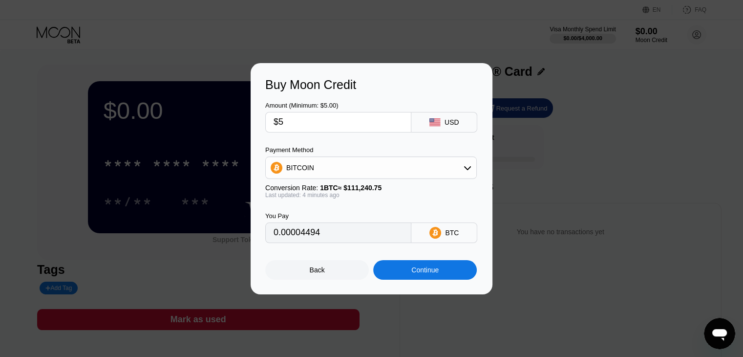
type input "0.00004494"
click at [426, 274] on div "Continue" at bounding box center [424, 270] width 27 height 8
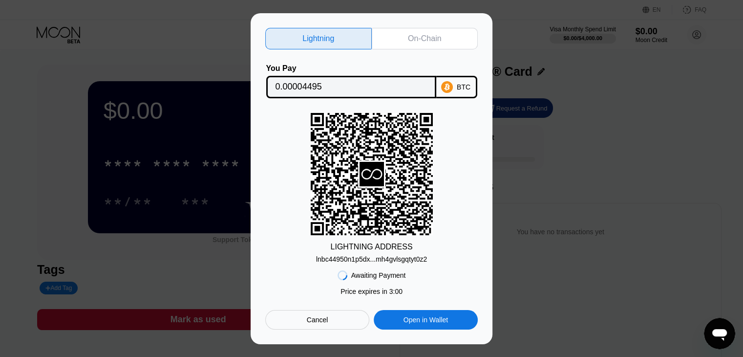
click at [373, 260] on div "lnbc44950n1p5dx...mh4gvlsgqtyt0z2" at bounding box center [371, 259] width 111 height 8
click at [391, 255] on div "lnbc44950n1p5dx...mh4gvlsgqtyt0z2" at bounding box center [371, 259] width 111 height 8
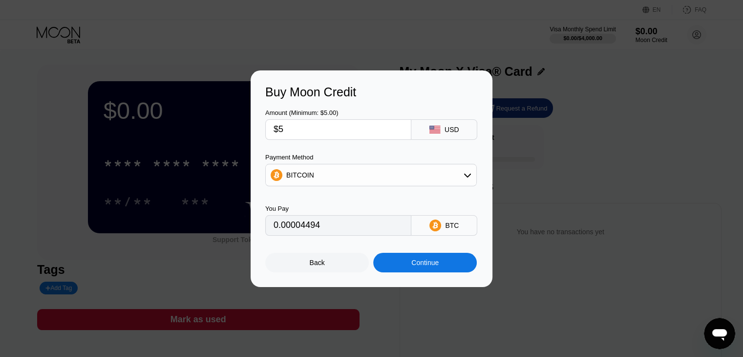
type input "0.00004500"
